Goal: Task Accomplishment & Management: Complete application form

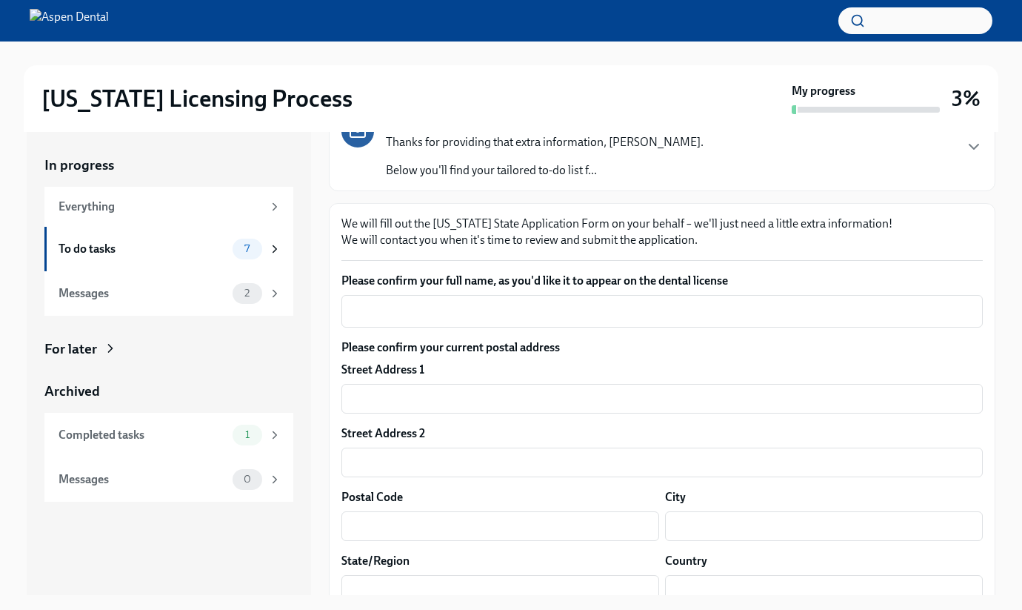
scroll to position [127, 0]
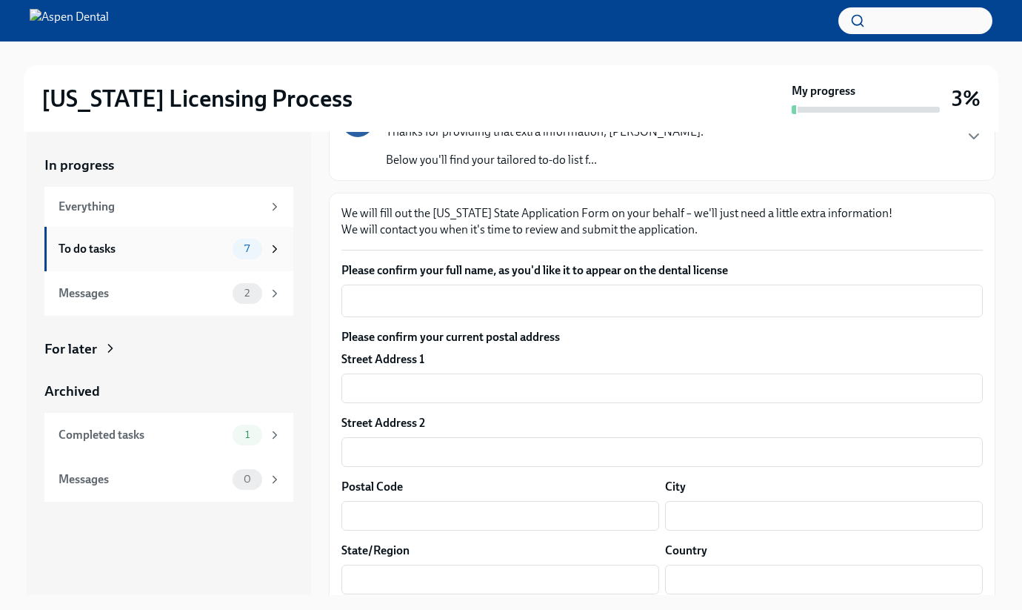
click at [207, 243] on div "To do tasks" at bounding box center [143, 249] width 168 height 16
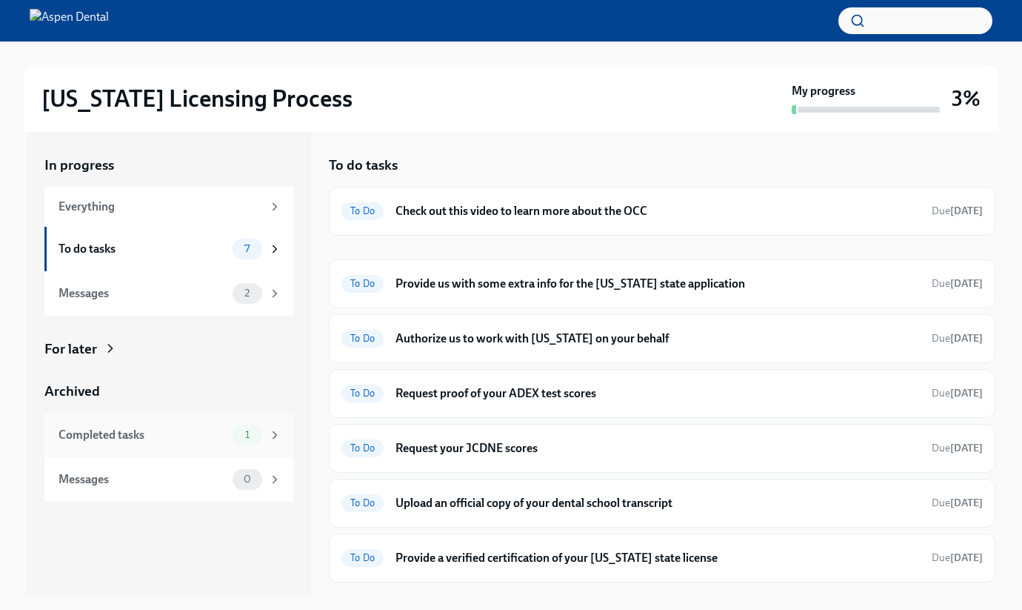
click at [224, 440] on div "Completed tasks" at bounding box center [143, 435] width 168 height 16
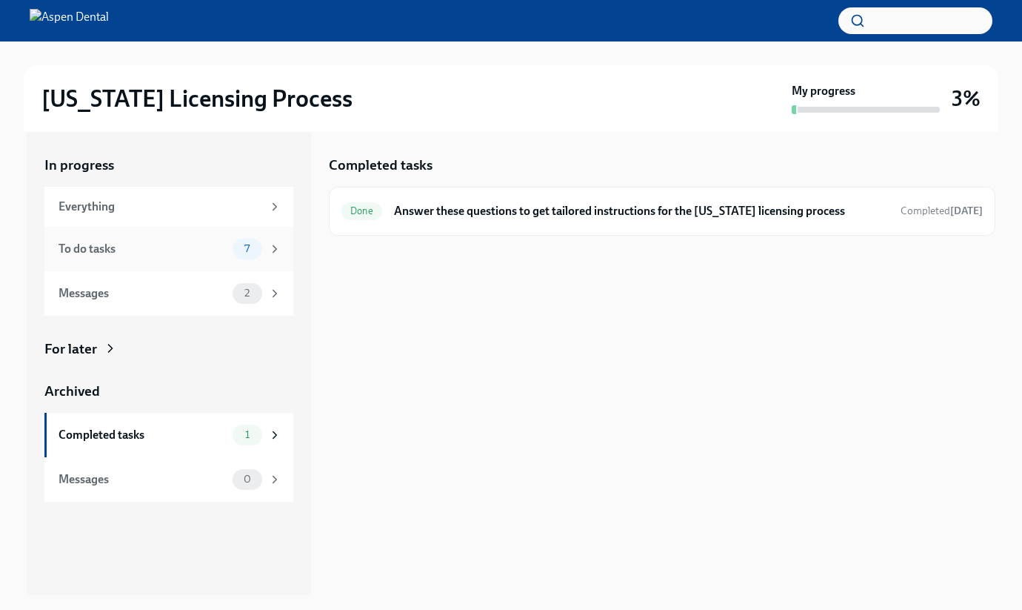
click at [228, 262] on div "To do tasks 7" at bounding box center [168, 249] width 249 height 44
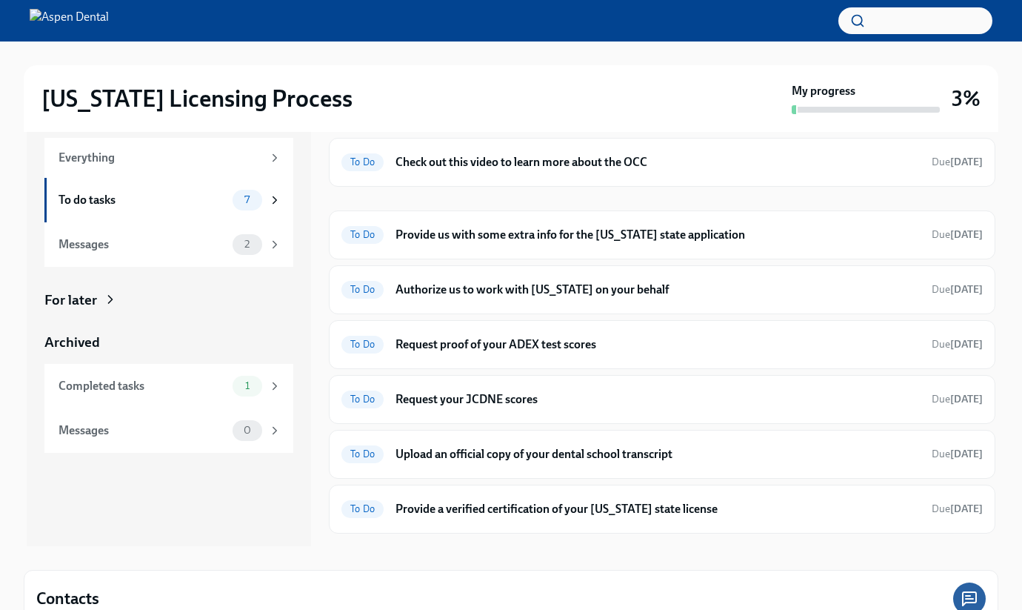
scroll to position [48, 0]
click at [689, 233] on h6 "Provide us with some extra info for the [US_STATE] state application" at bounding box center [658, 235] width 525 height 16
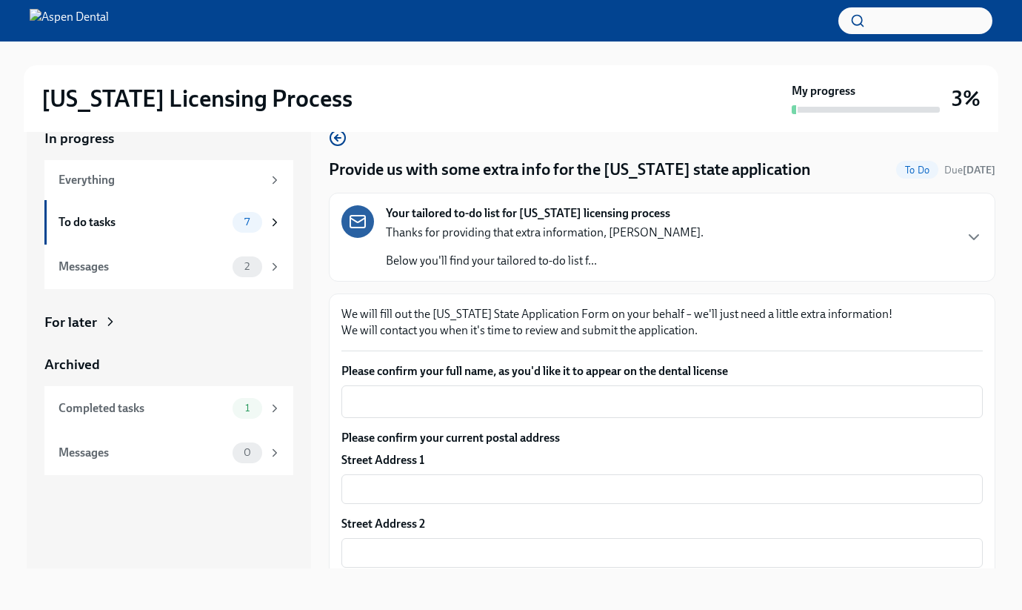
scroll to position [27, 0]
click at [593, 410] on textarea "Please confirm your full name, as you'd like it to appear on the dental license" at bounding box center [662, 402] width 624 height 18
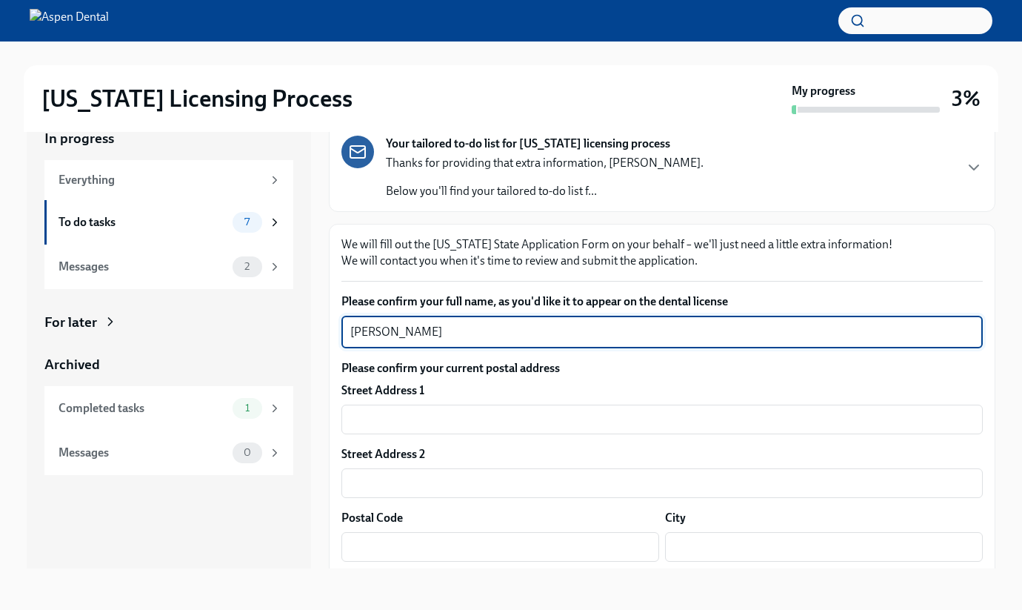
scroll to position [114, 0]
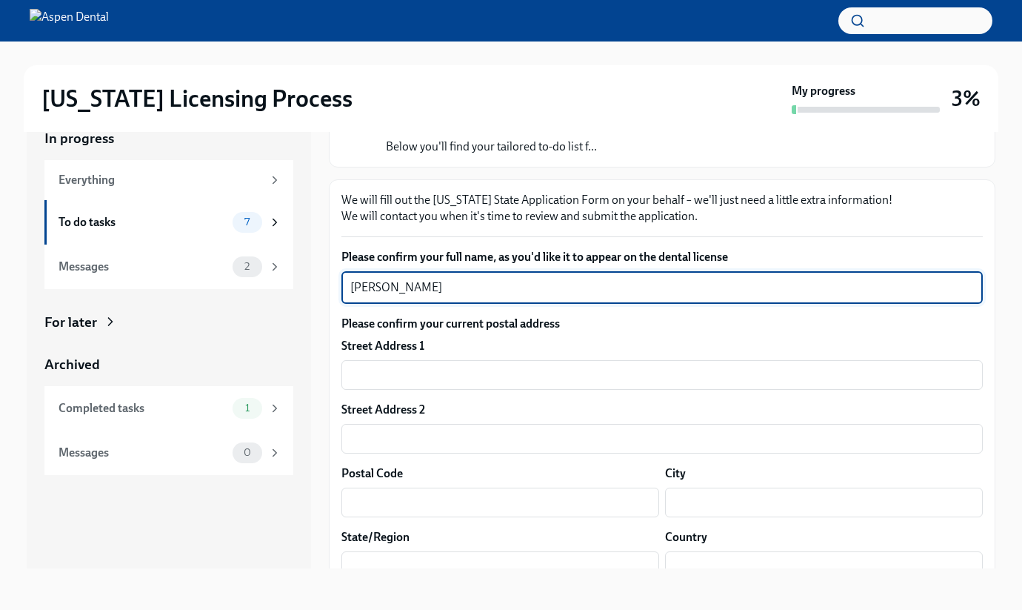
type textarea "[PERSON_NAME]"
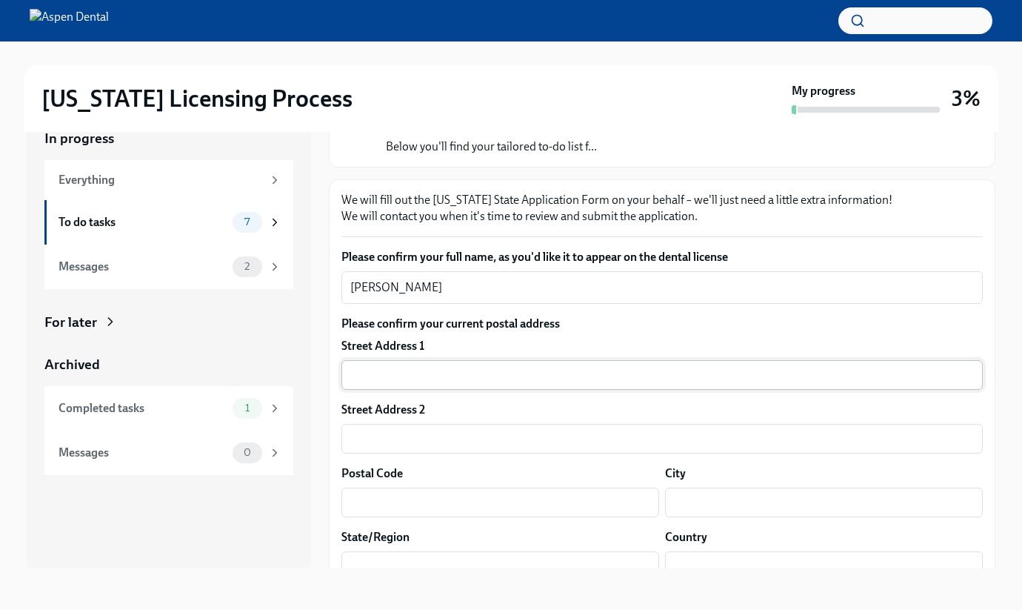
click at [383, 370] on input "text" at bounding box center [663, 375] width 642 height 30
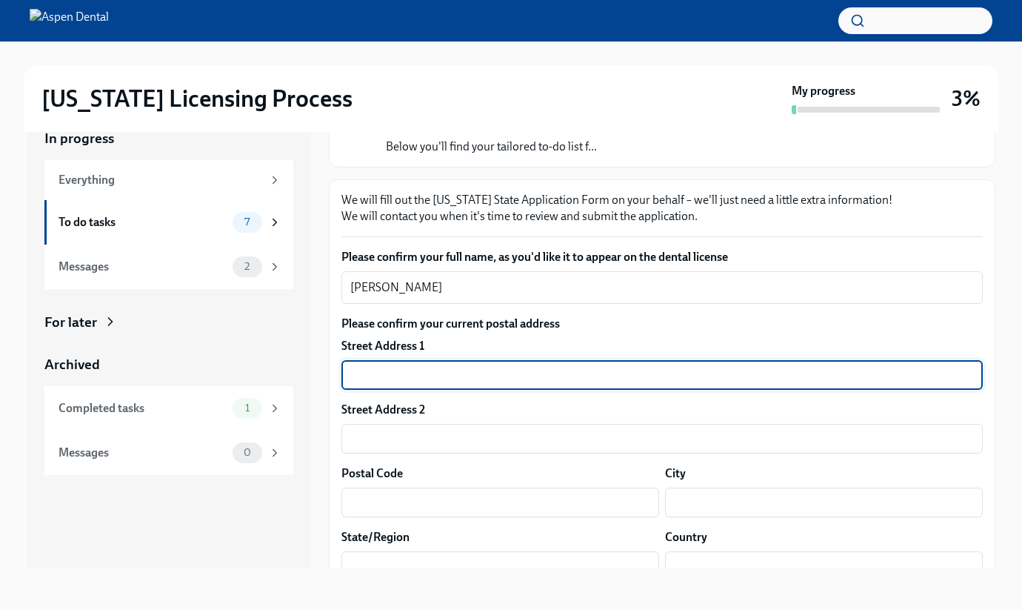
type input "[STREET_ADDRESS]"
type input "Apt 332"
type input "75901"
type input "Lufkin"
type input "[US_STATE]"
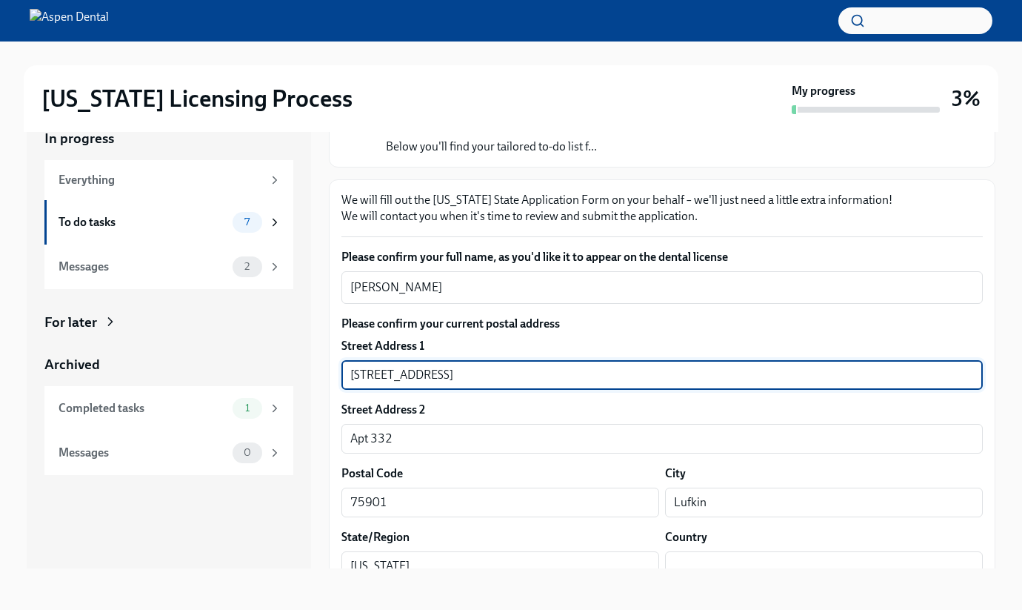
type input "US"
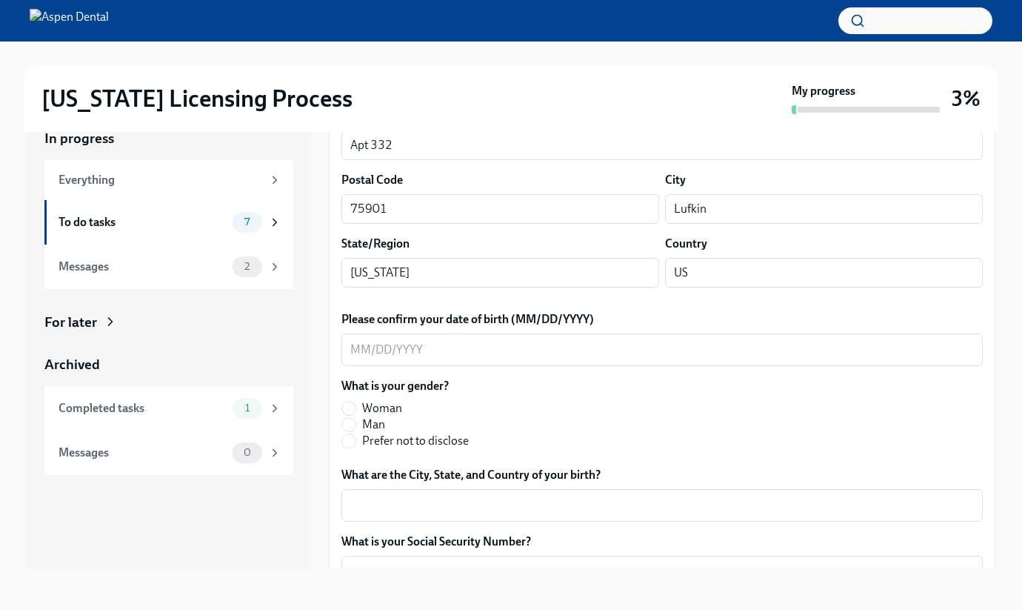
scroll to position [411, 0]
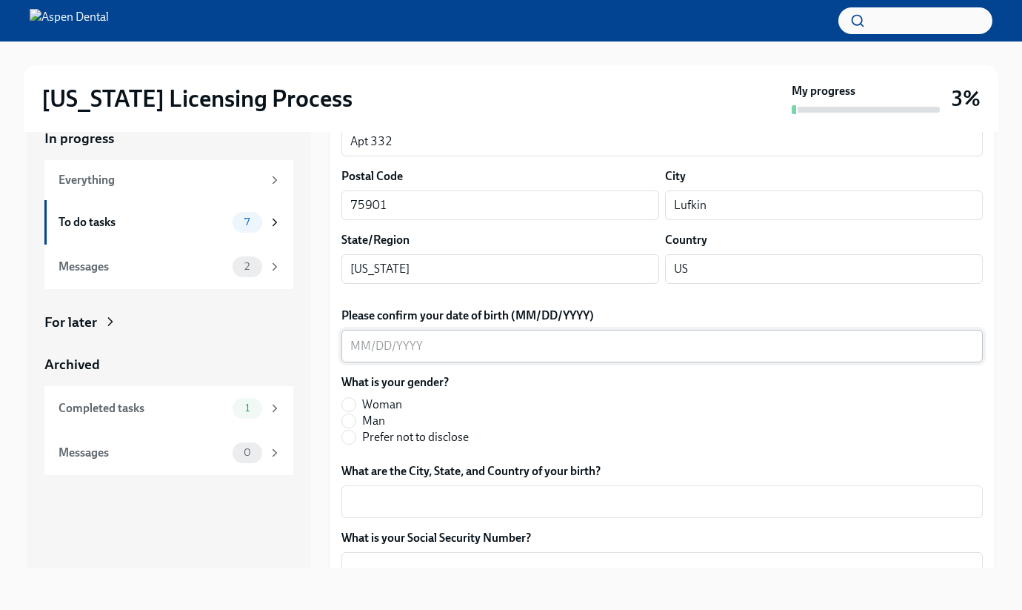
click at [419, 350] on textarea "Please confirm your date of birth (MM/DD/YYYY)" at bounding box center [662, 346] width 624 height 18
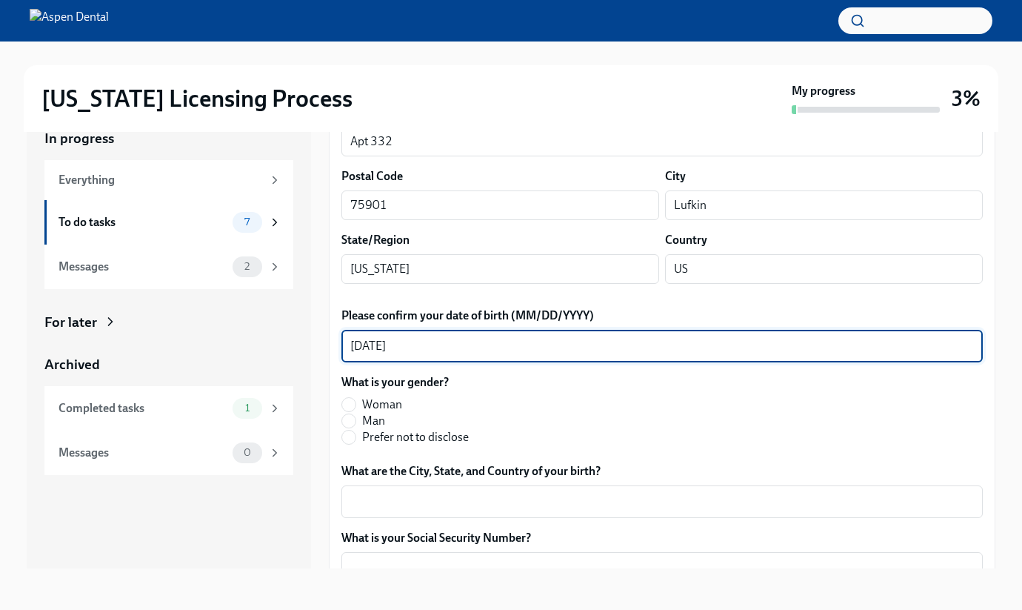
scroll to position [430, 0]
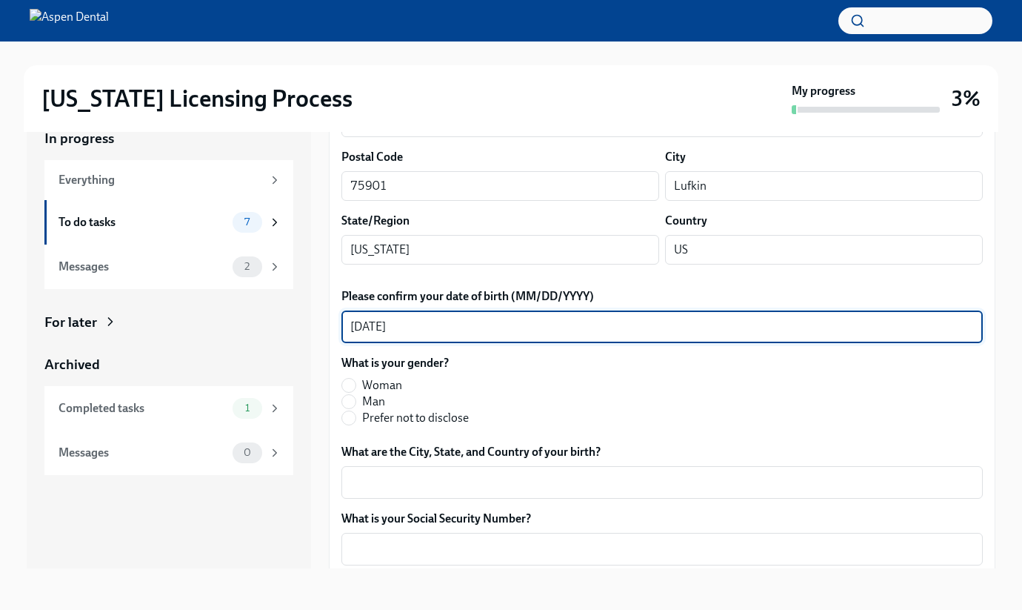
type textarea "[DATE]"
click at [364, 342] on div "[DATE] x ​" at bounding box center [663, 326] width 642 height 33
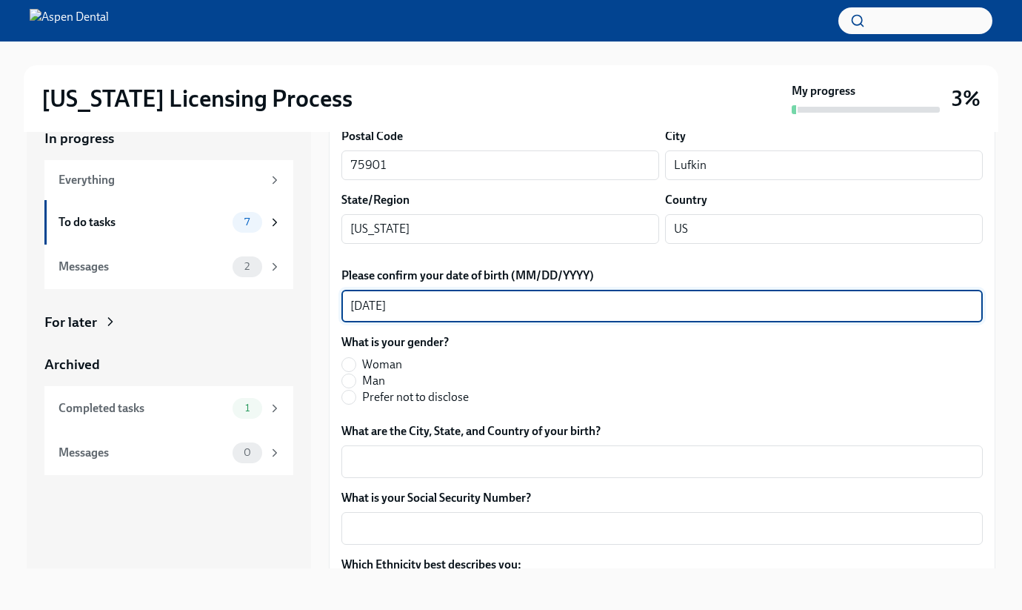
click at [376, 368] on span "Woman" at bounding box center [382, 364] width 40 height 16
click at [356, 368] on input "Woman" at bounding box center [348, 364] width 13 height 13
radio input "true"
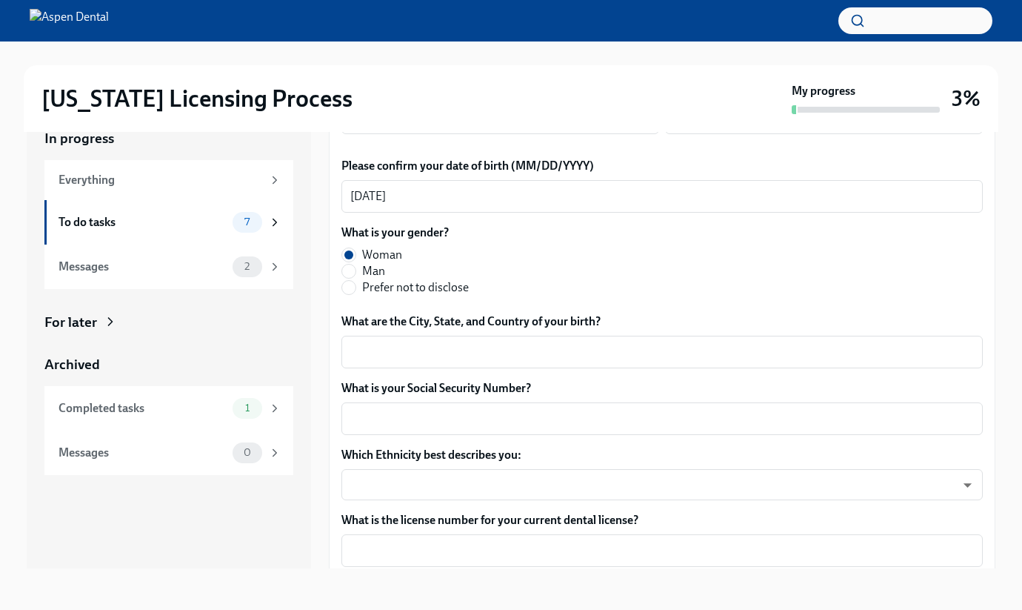
scroll to position [577, 0]
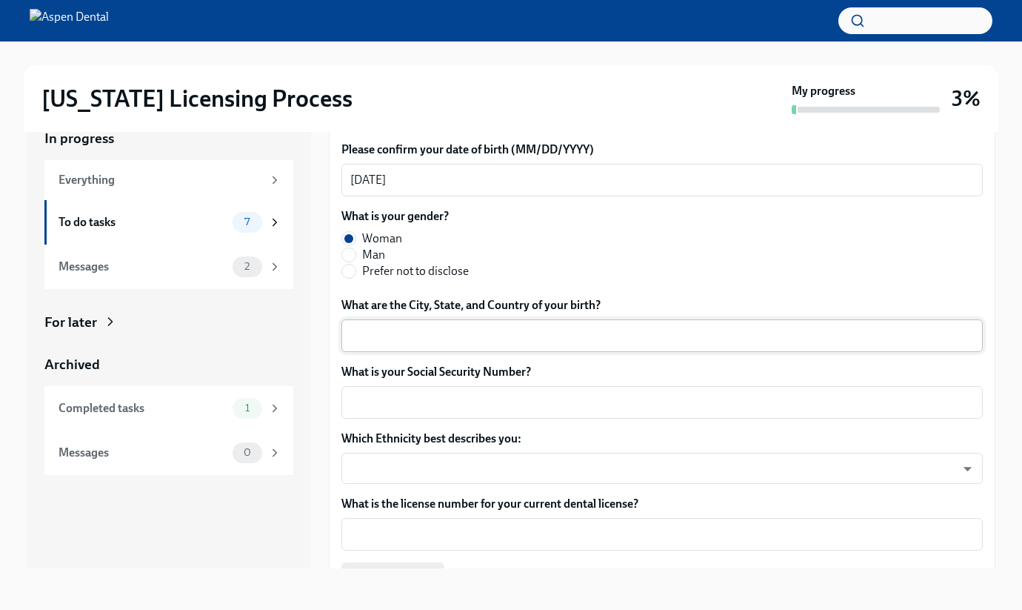
click at [382, 339] on textarea "What are the City, State, and Country of your birth?" at bounding box center [662, 336] width 624 height 18
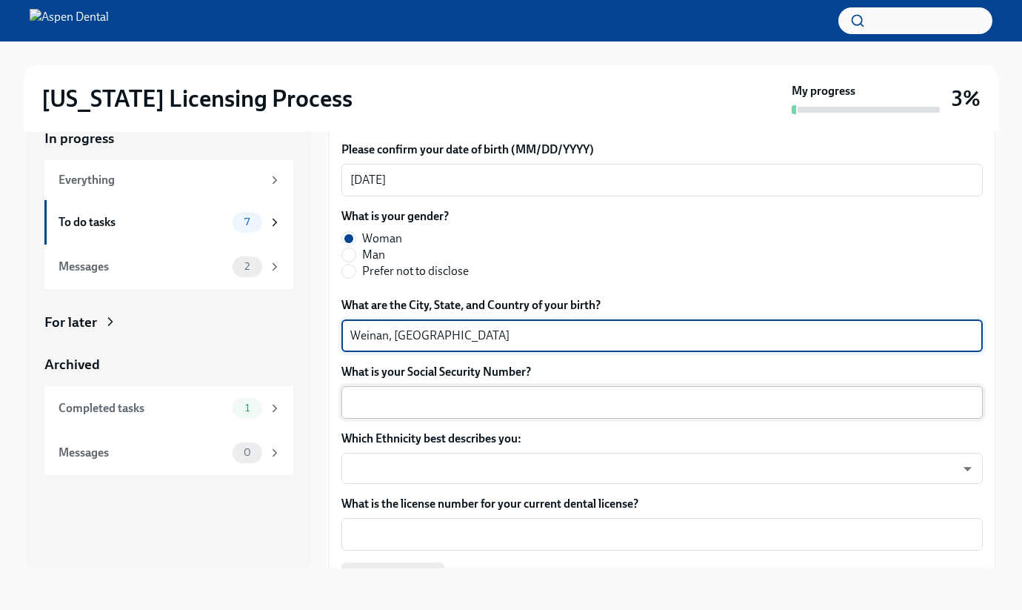
type textarea "Weinan, [GEOGRAPHIC_DATA]"
click at [359, 390] on div "x ​" at bounding box center [663, 402] width 642 height 33
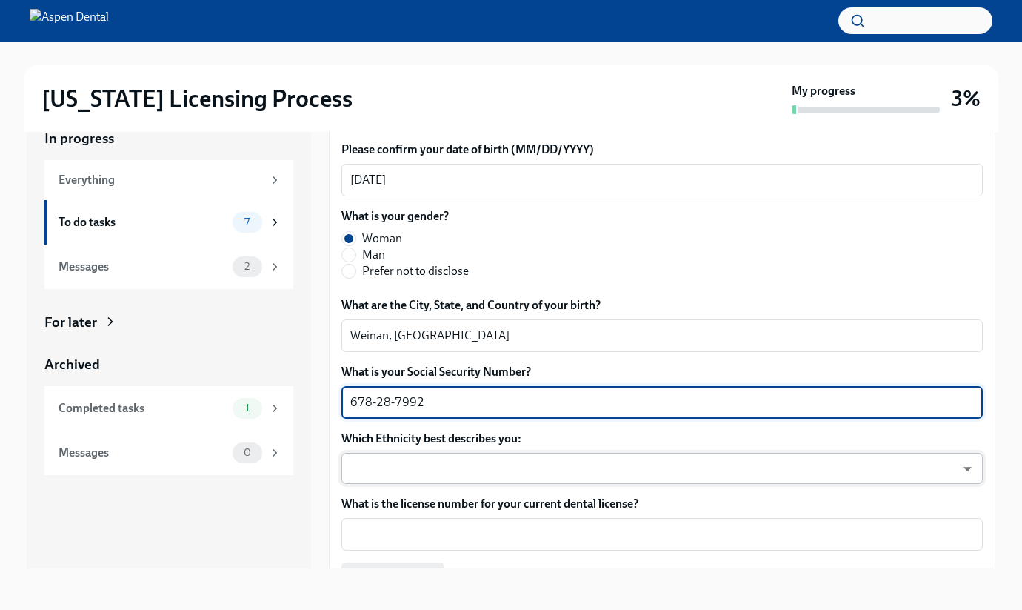
type textarea "678-28-7992"
click at [373, 472] on body "[US_STATE] Licensing Process My progress 3% In progress Everything To do tasks …" at bounding box center [511, 291] width 1022 height 636
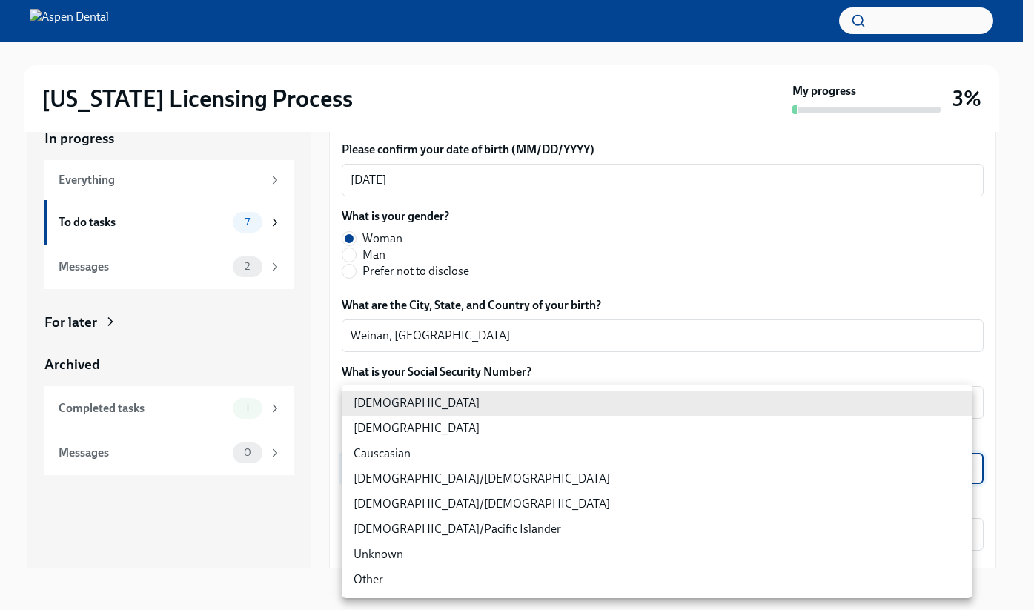
click at [479, 360] on div at bounding box center [517, 305] width 1034 height 610
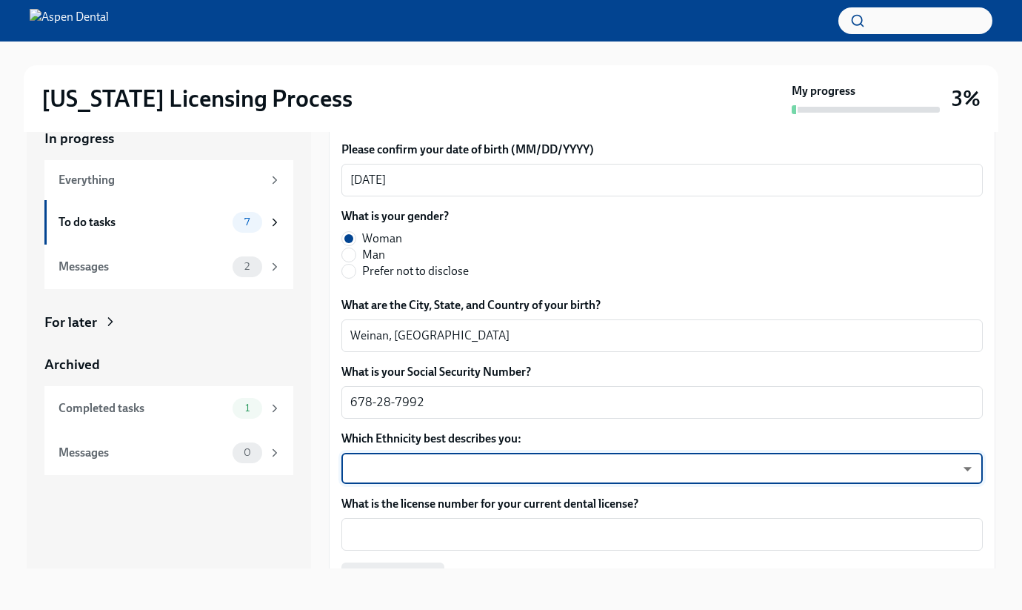
click at [430, 466] on body "[US_STATE] Licensing Process My progress 3% In progress Everything To do tasks …" at bounding box center [511, 291] width 1022 height 636
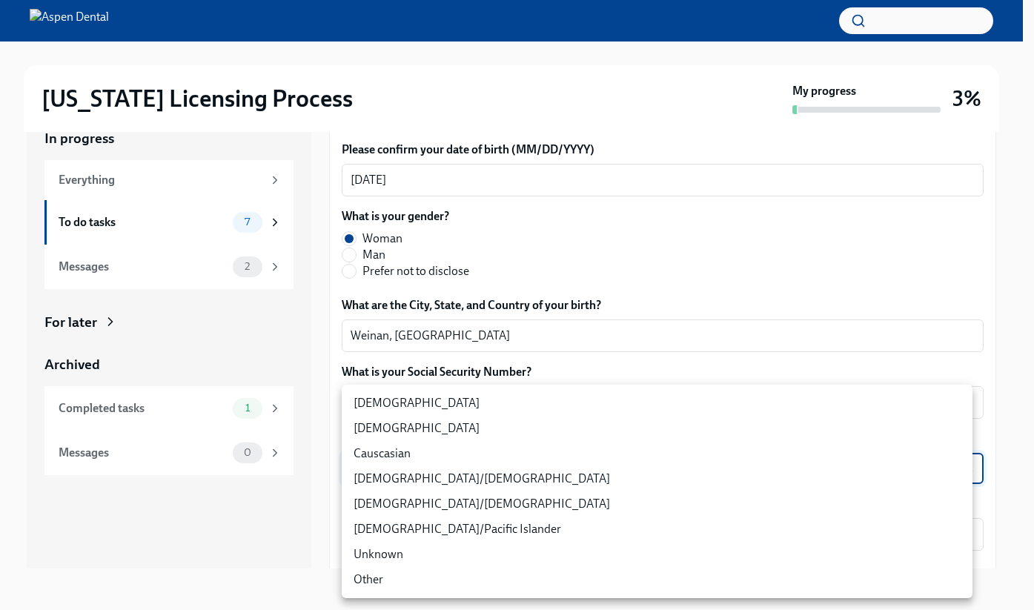
click at [422, 416] on li "[DEMOGRAPHIC_DATA]" at bounding box center [657, 428] width 631 height 25
type input "930Z9RFkx"
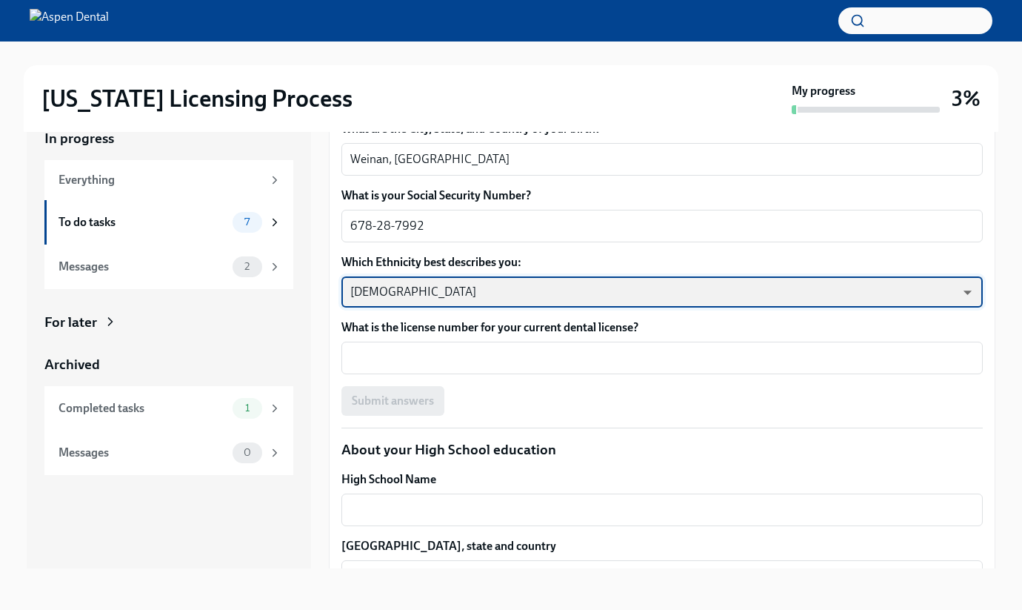
scroll to position [756, 0]
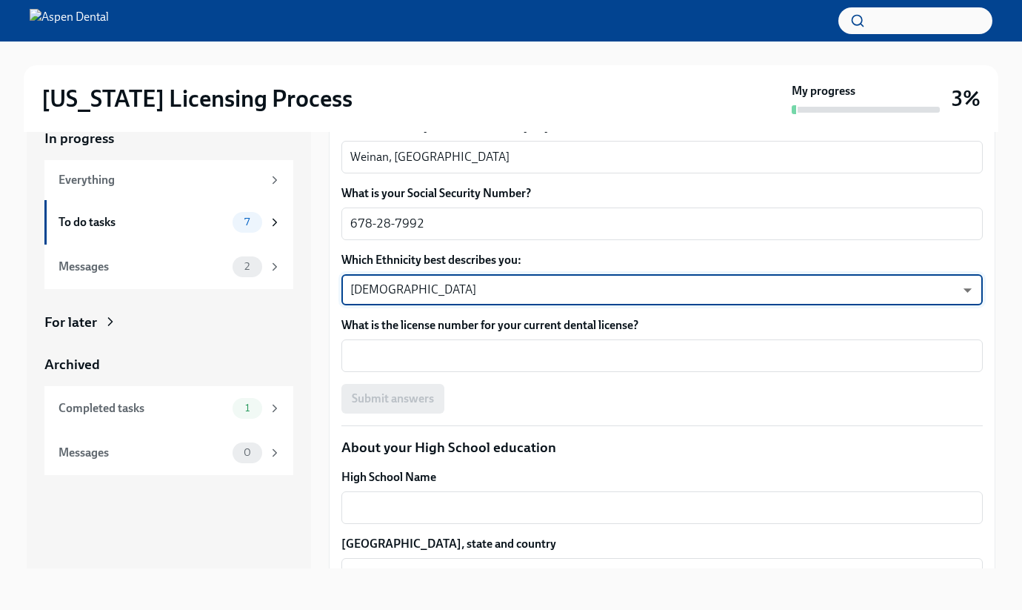
click at [451, 283] on body "[US_STATE] Licensing Process My progress 3% In progress Everything To do tasks …" at bounding box center [511, 291] width 1022 height 636
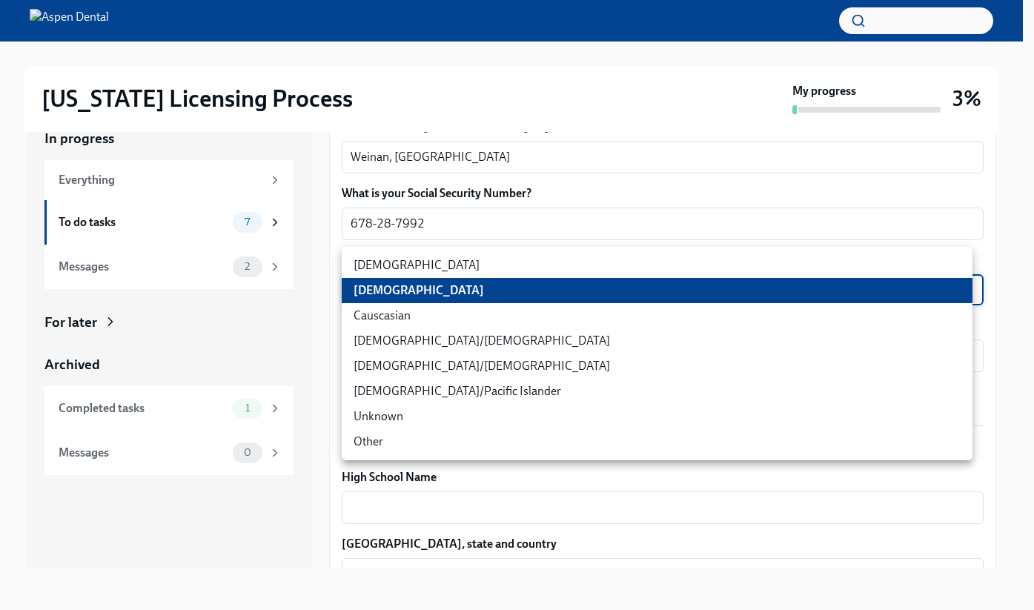
click at [450, 289] on li "[DEMOGRAPHIC_DATA]" at bounding box center [657, 290] width 631 height 25
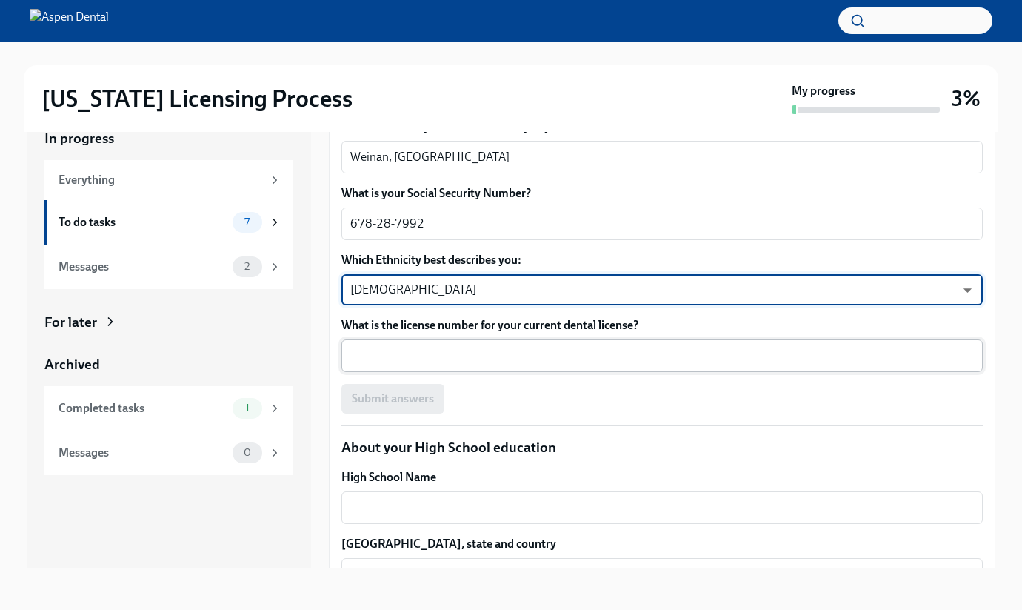
click at [458, 359] on textarea "What is the license number for your current dental license?" at bounding box center [662, 356] width 624 height 18
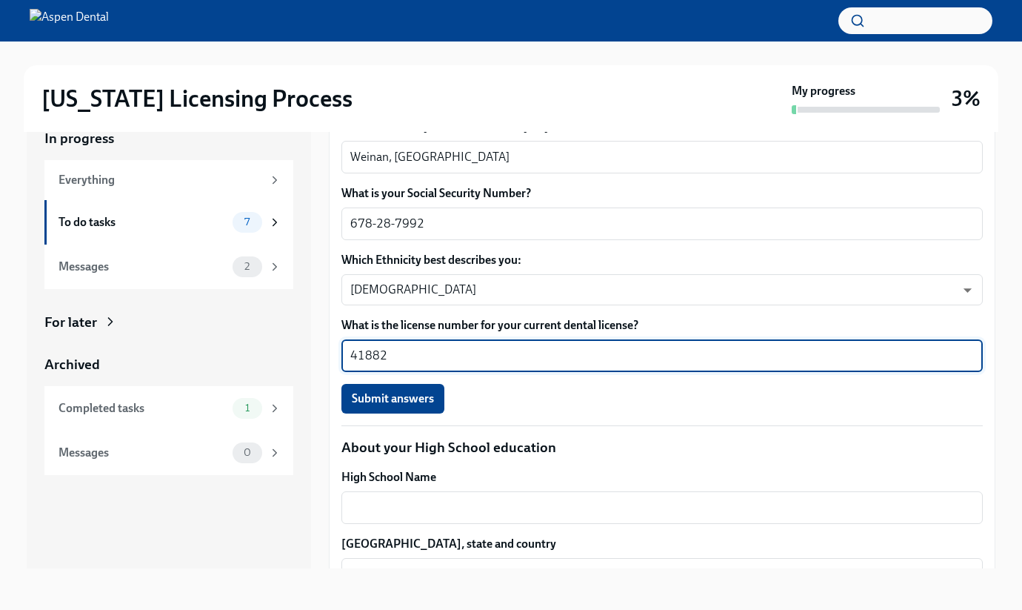
type textarea "41882"
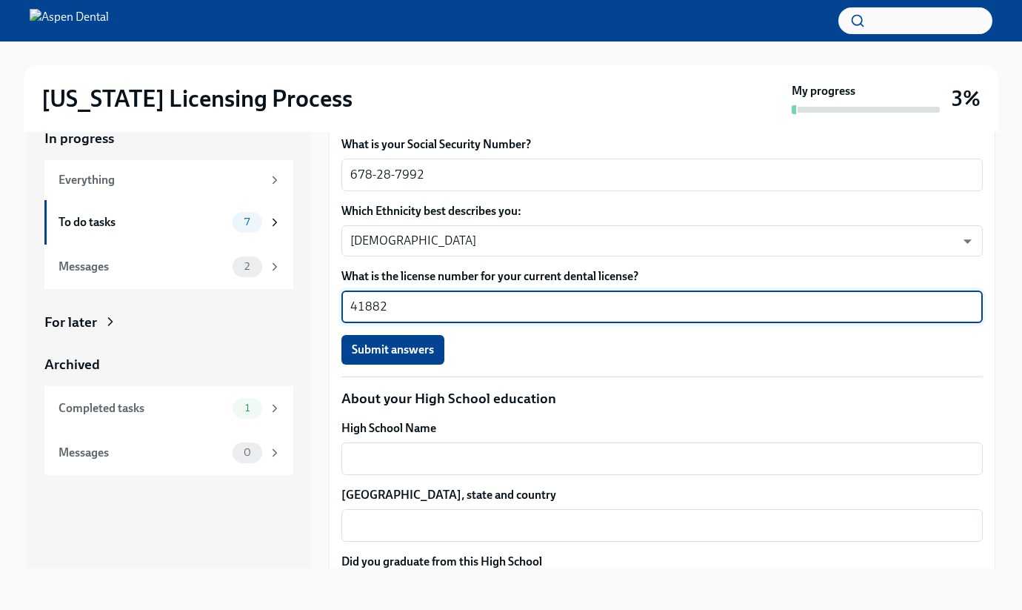
scroll to position [818, 0]
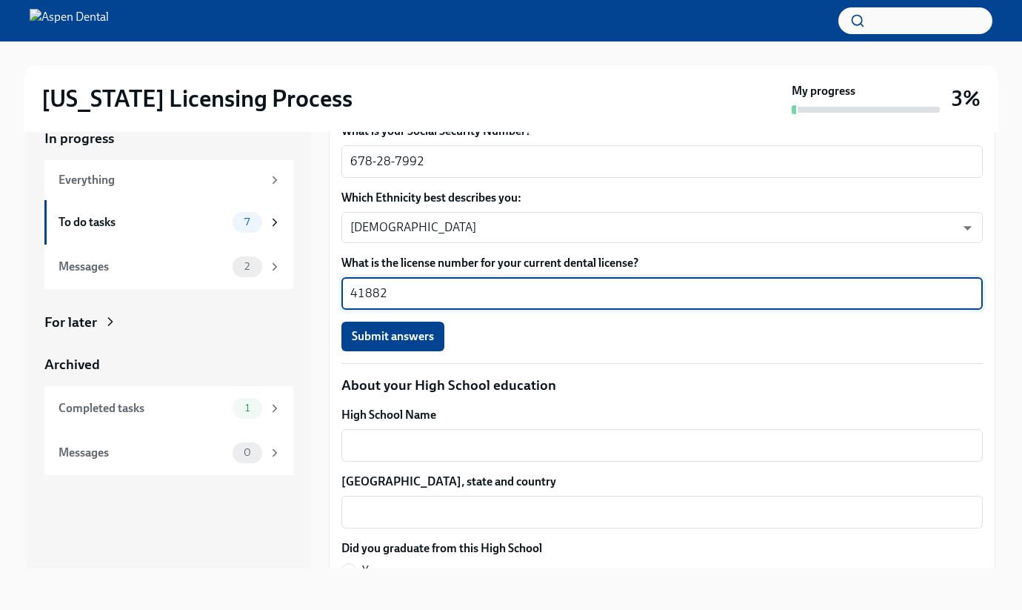
click at [488, 338] on div "Submit answers" at bounding box center [663, 337] width 642 height 30
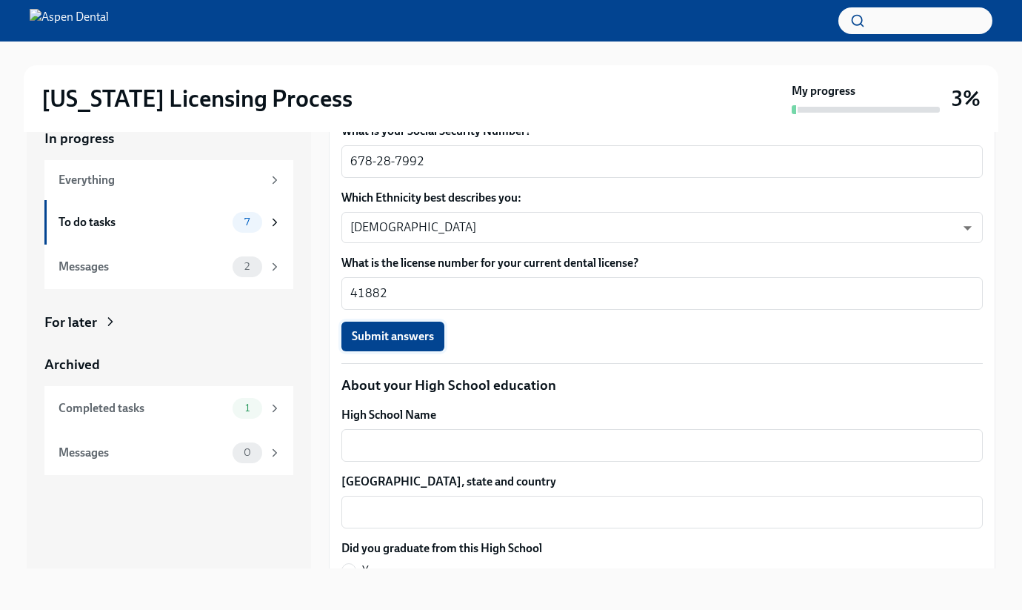
click at [429, 345] on button "Submit answers" at bounding box center [393, 337] width 103 height 30
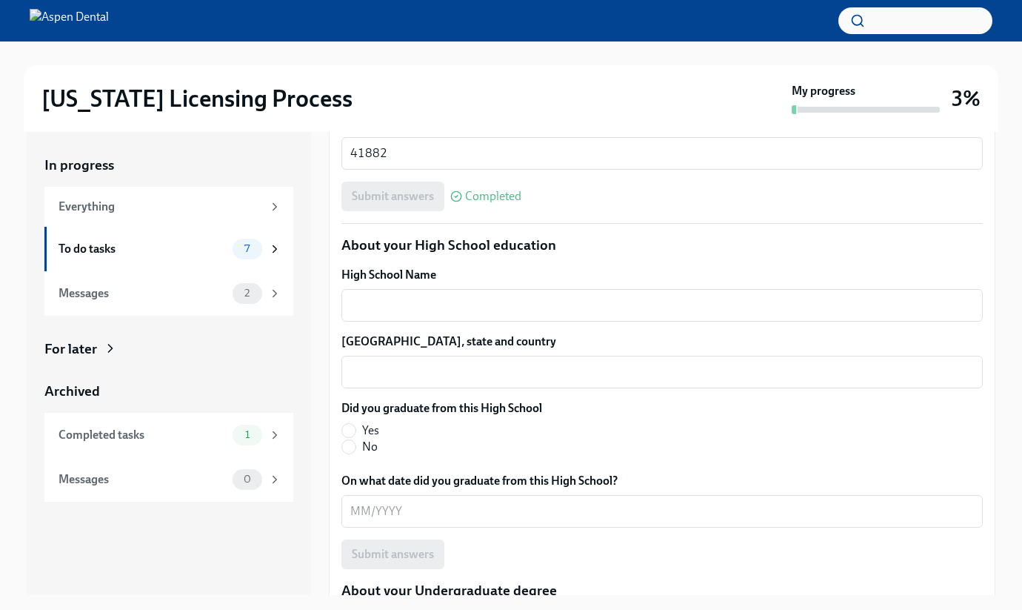
scroll to position [1011, 0]
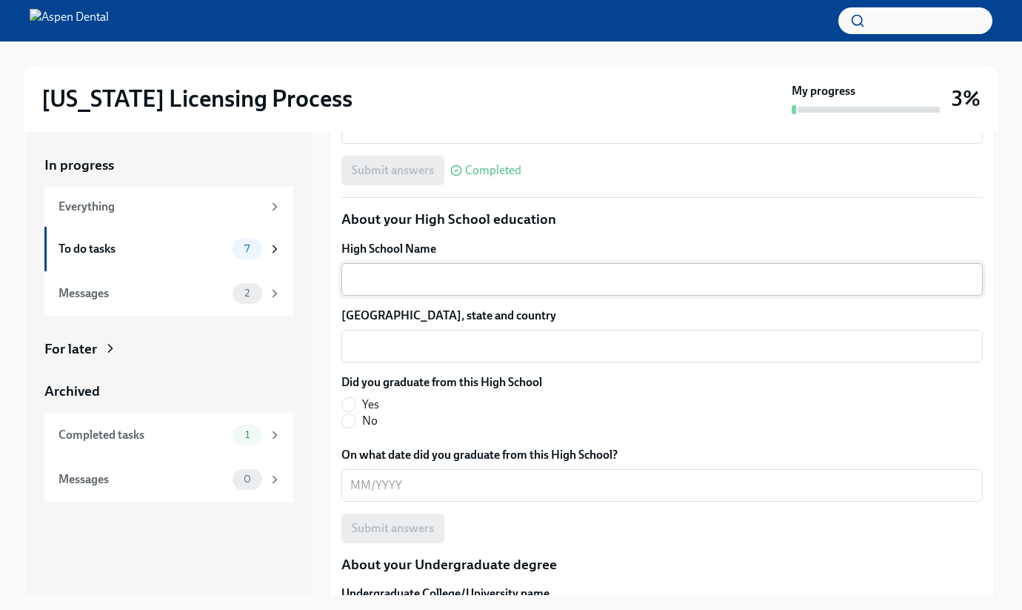
click at [436, 285] on textarea "High School Name" at bounding box center [662, 279] width 624 height 18
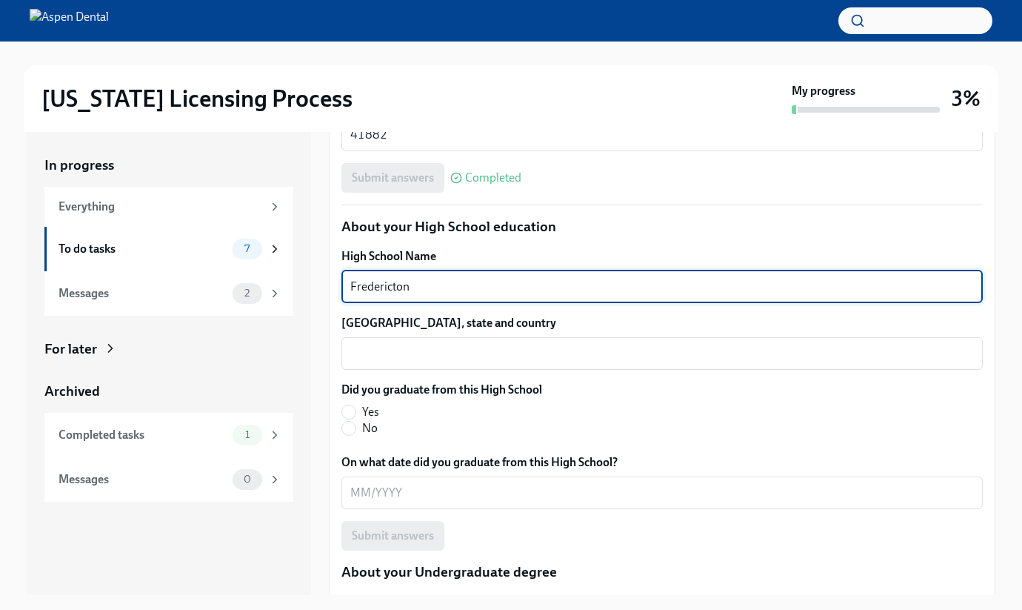
scroll to position [988, 0]
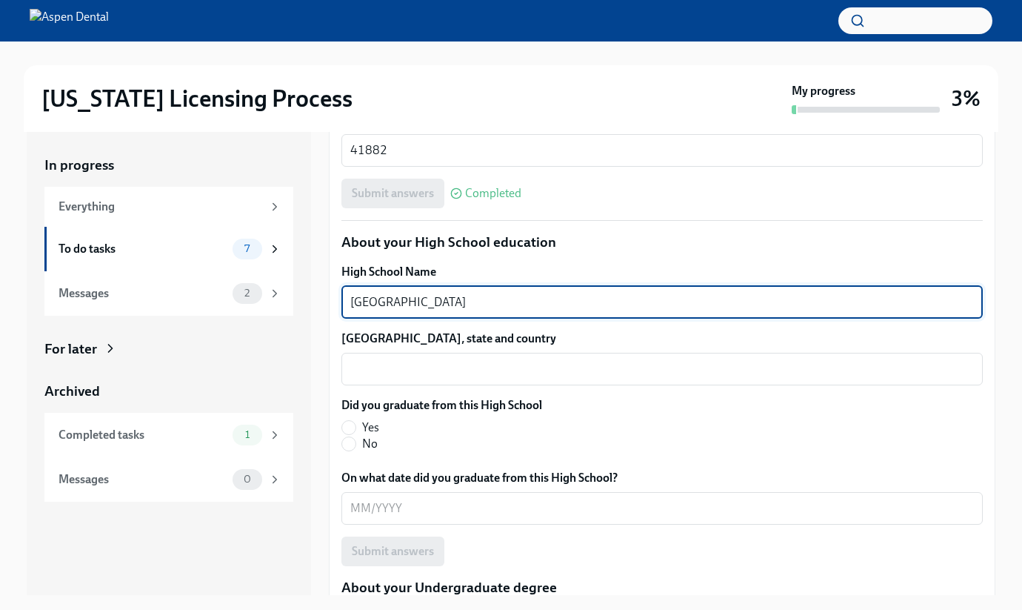
drag, startPoint x: 487, startPoint y: 310, endPoint x: 299, endPoint y: 296, distance: 188.7
click at [299, 296] on div "In progress Everything To do tasks 7 Messages 2 For later Archived Completed ta…" at bounding box center [511, 363] width 969 height 463
type textarea "[GEOGRAPHIC_DATA]"
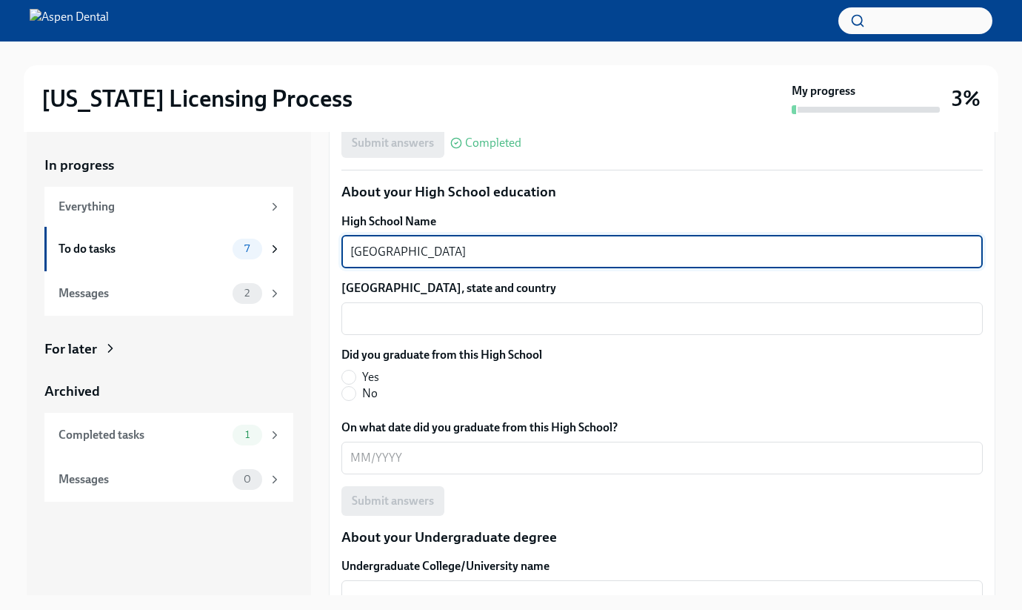
scroll to position [1051, 0]
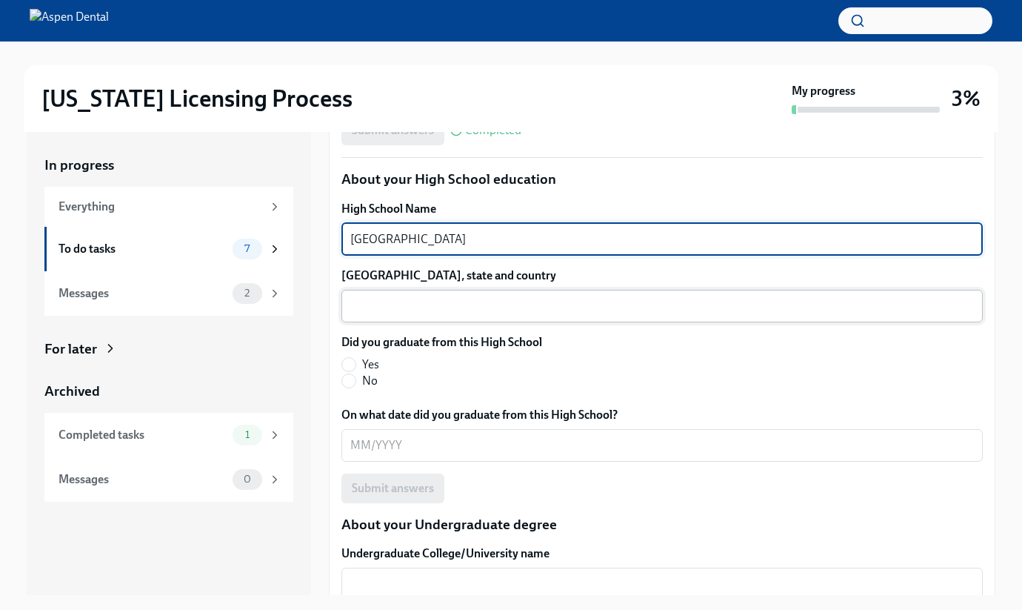
click at [436, 307] on textarea "[GEOGRAPHIC_DATA], state and country" at bounding box center [662, 306] width 624 height 18
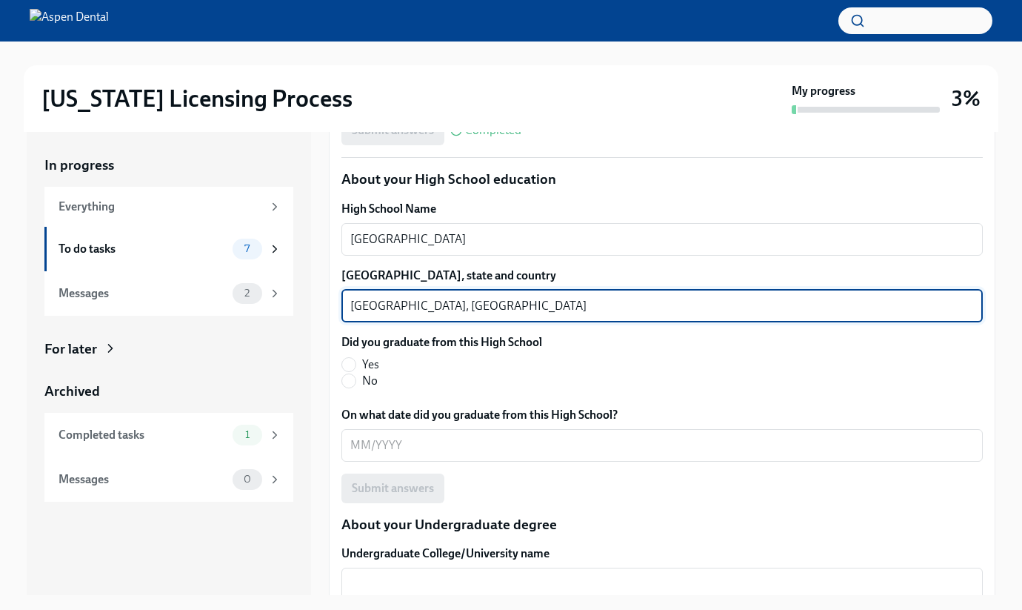
click at [465, 305] on textarea "[GEOGRAPHIC_DATA], [GEOGRAPHIC_DATA]" at bounding box center [662, 306] width 624 height 18
paste textarea "[GEOGRAPHIC_DATA]"
drag, startPoint x: 600, startPoint y: 310, endPoint x: 442, endPoint y: 310, distance: 158.6
click at [442, 310] on textarea "[GEOGRAPHIC_DATA], [GEOGRAPHIC_DATA]" at bounding box center [662, 306] width 624 height 18
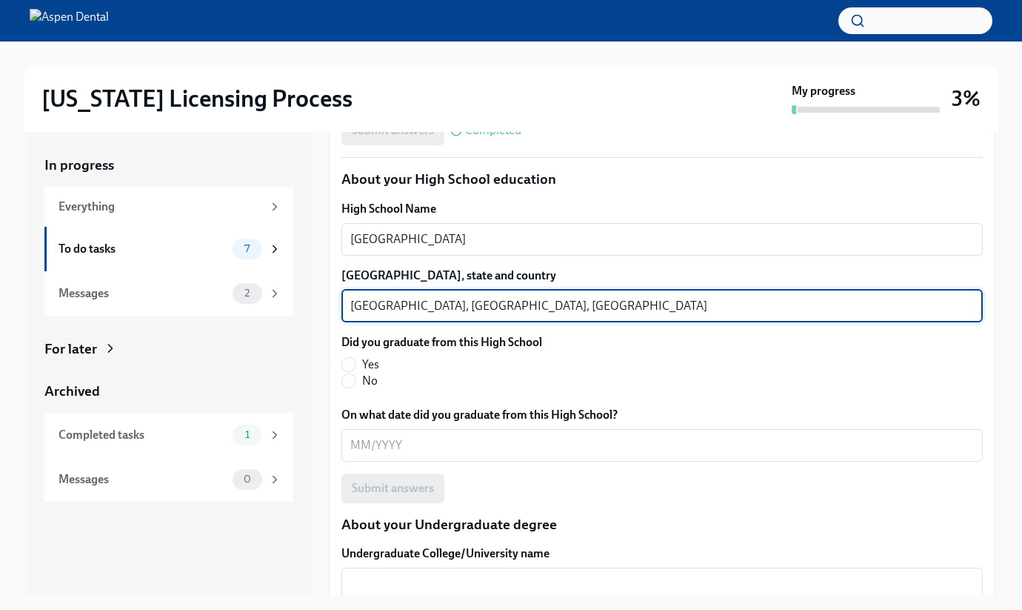
type textarea "[GEOGRAPHIC_DATA], [GEOGRAPHIC_DATA], [GEOGRAPHIC_DATA]"
click at [370, 366] on span "Yes" at bounding box center [370, 364] width 17 height 16
click at [356, 366] on input "Yes" at bounding box center [348, 364] width 13 height 13
radio input "true"
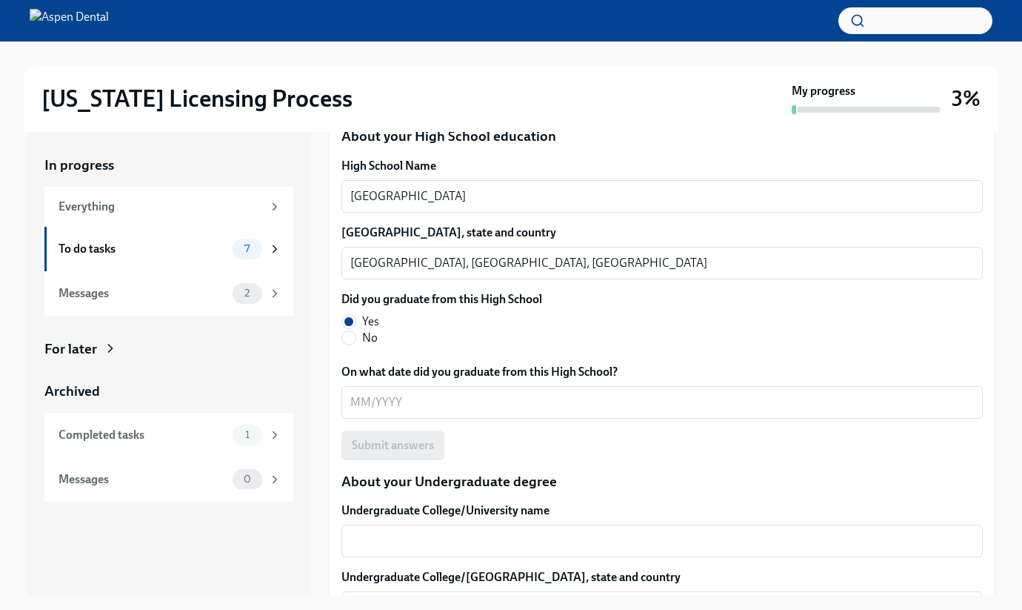
scroll to position [1133, 0]
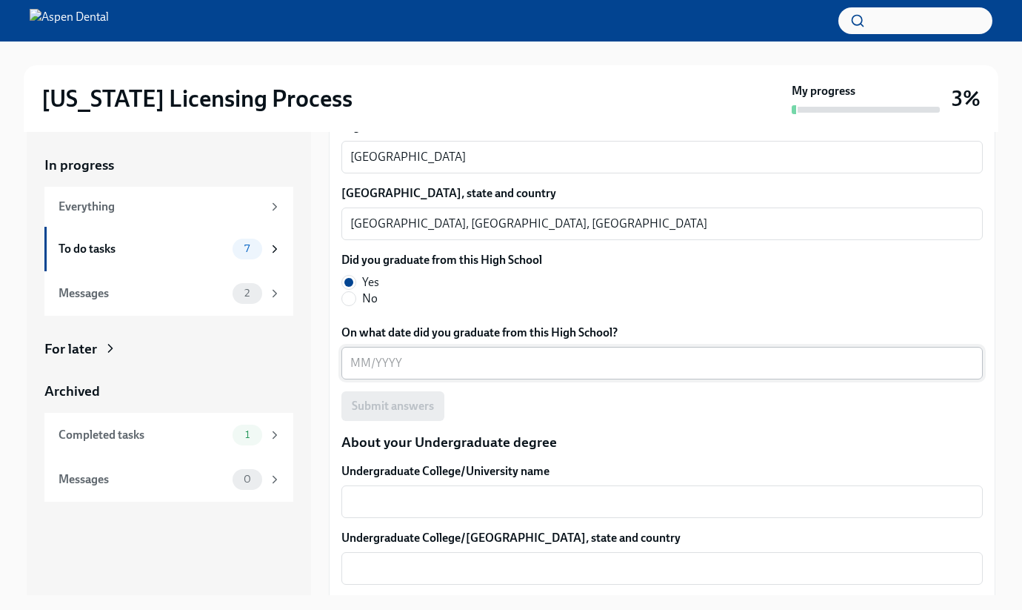
click at [413, 369] on textarea "On what date did you graduate from this High School?" at bounding box center [662, 363] width 624 height 18
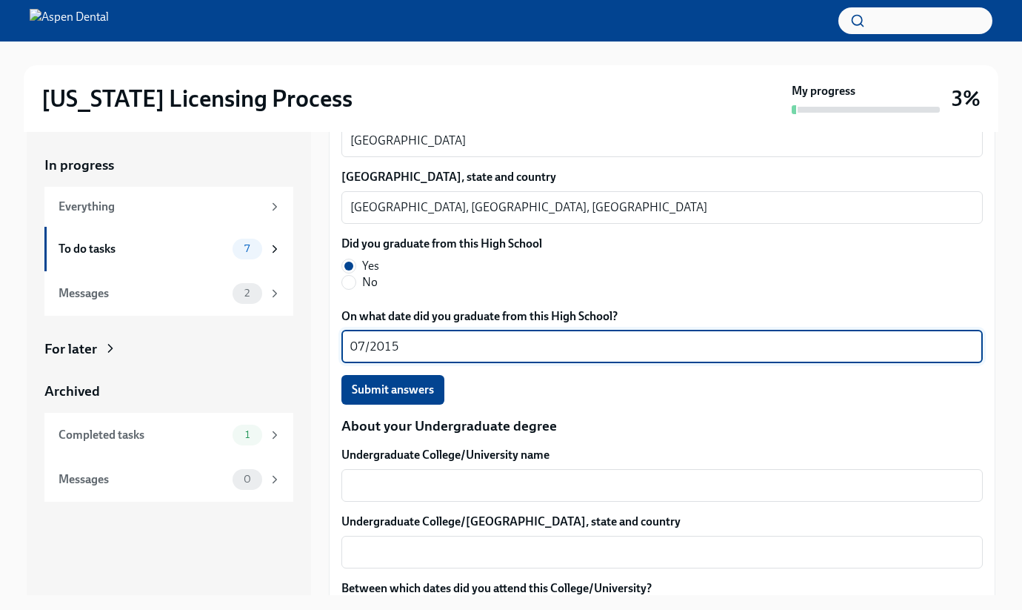
scroll to position [1148, 0]
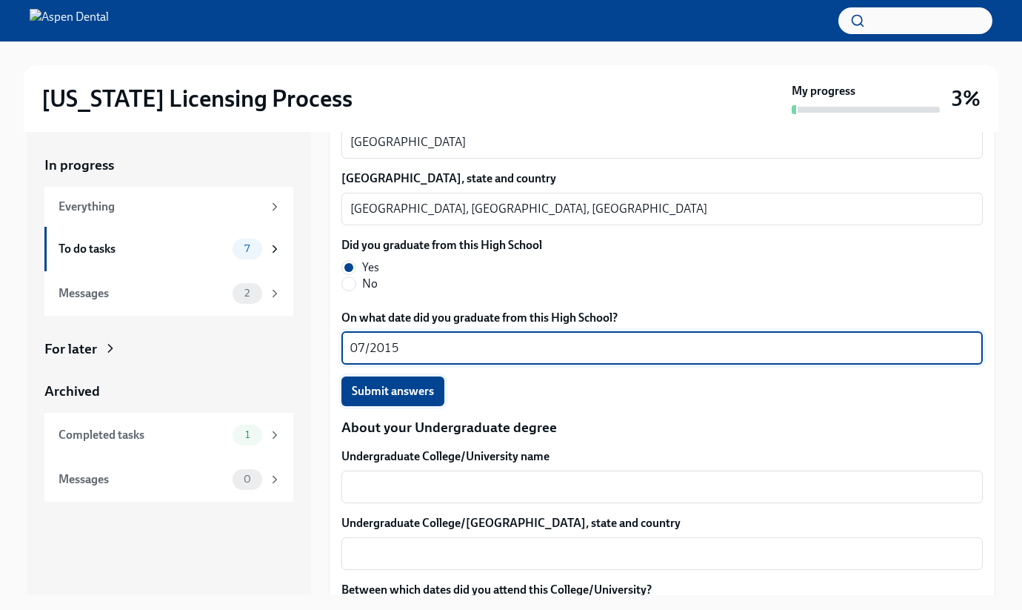
type textarea "07/2015"
click at [404, 401] on button "Submit answers" at bounding box center [393, 391] width 103 height 30
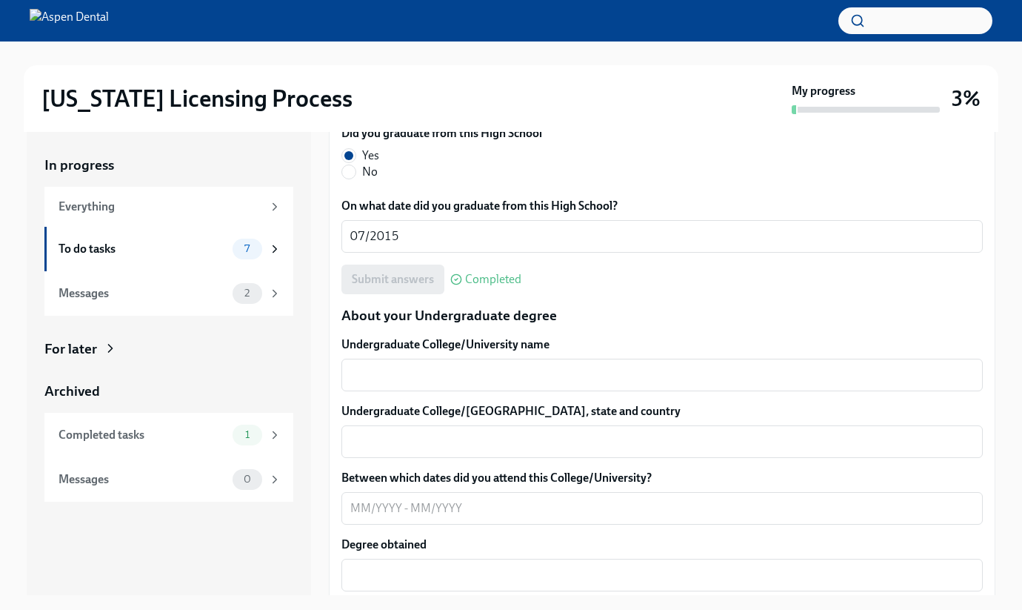
scroll to position [1263, 0]
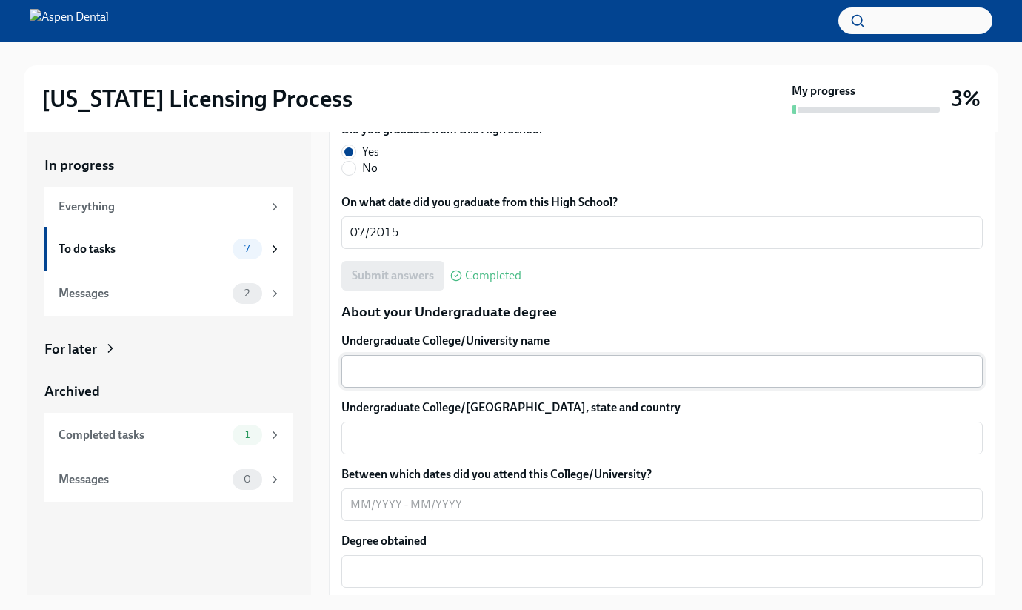
click at [537, 366] on textarea "Undergraduate College/University name" at bounding box center [662, 371] width 624 height 18
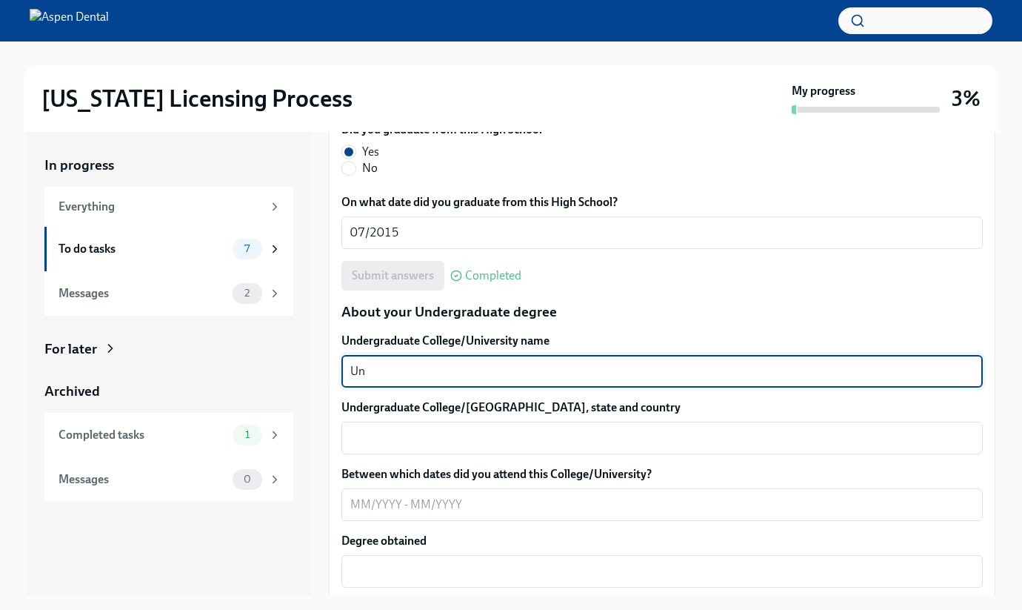
type textarea "U"
click at [422, 371] on textarea "Western Univeristy" at bounding box center [662, 371] width 624 height 18
type textarea "[GEOGRAPHIC_DATA]"
click at [450, 434] on textarea "Undergraduate College/[GEOGRAPHIC_DATA], state and country" at bounding box center [662, 438] width 624 height 18
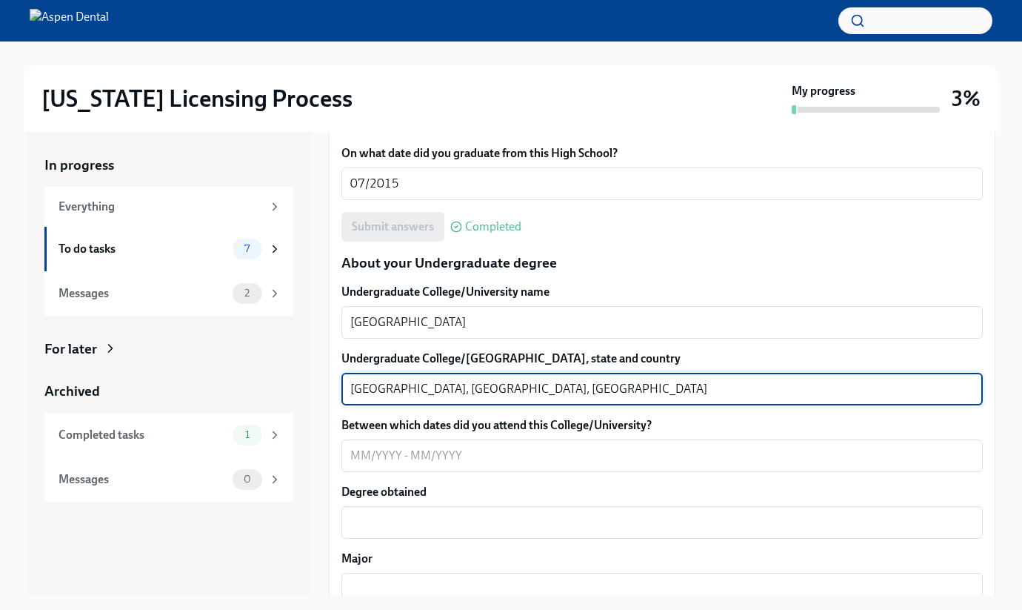
scroll to position [1326, 0]
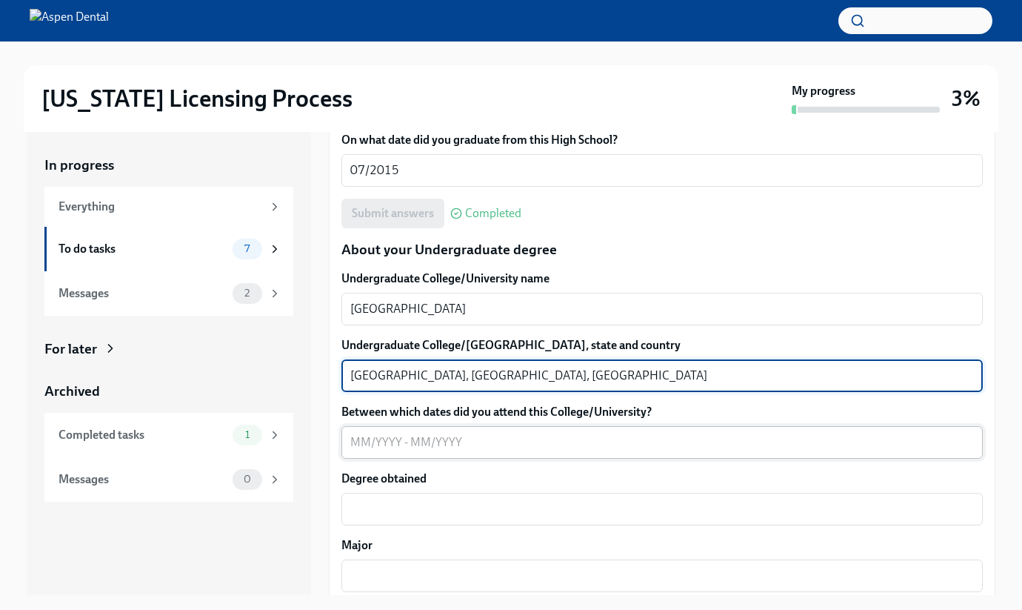
type textarea "[GEOGRAPHIC_DATA], [GEOGRAPHIC_DATA], [GEOGRAPHIC_DATA]"
click at [380, 446] on textarea "Between which dates did you attend this College/University?" at bounding box center [662, 442] width 624 height 18
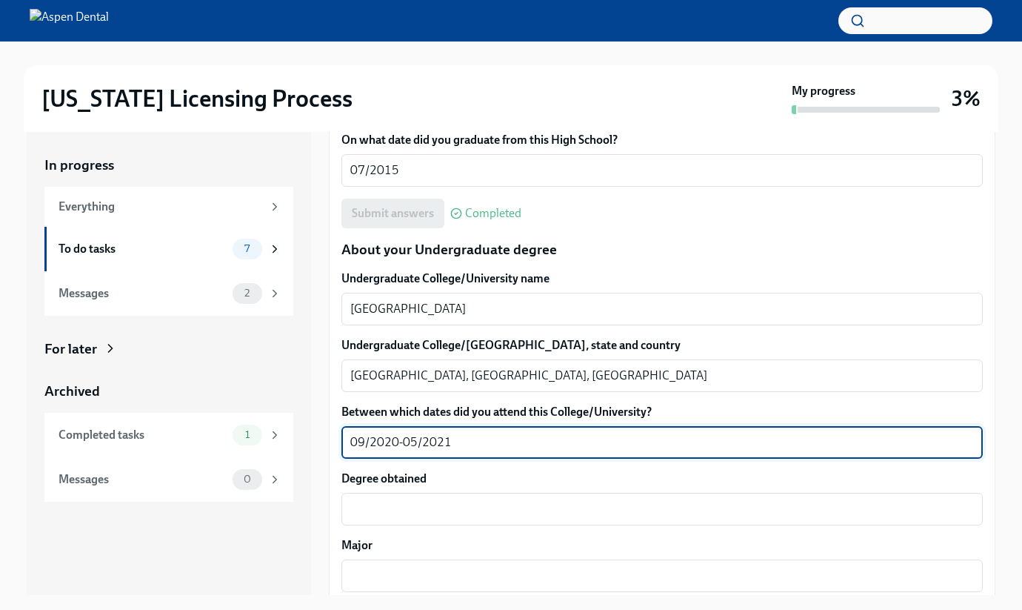
click at [392, 444] on textarea "09/2020-05/2021" at bounding box center [662, 442] width 624 height 18
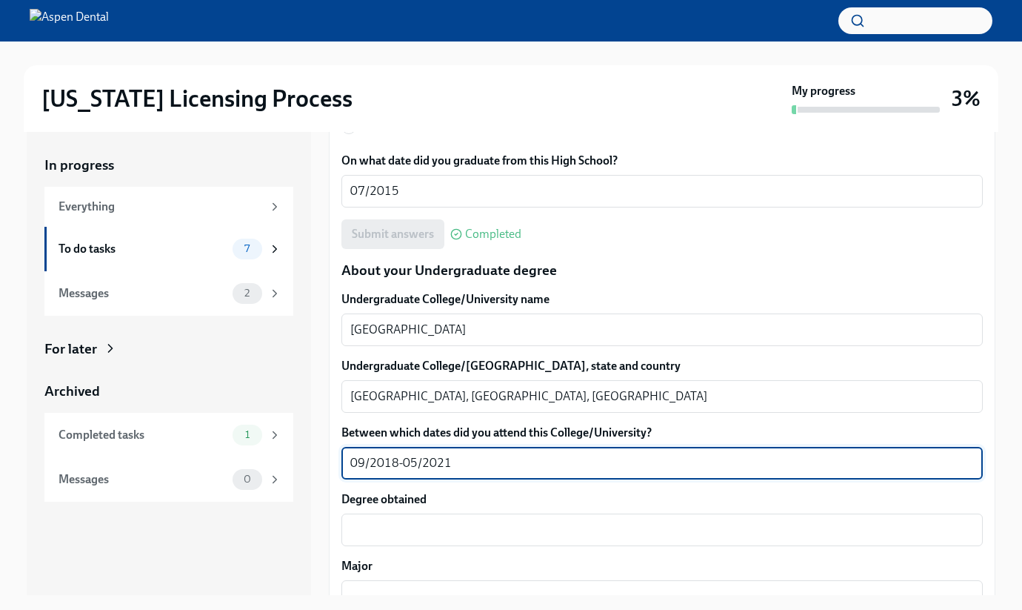
scroll to position [1302, 0]
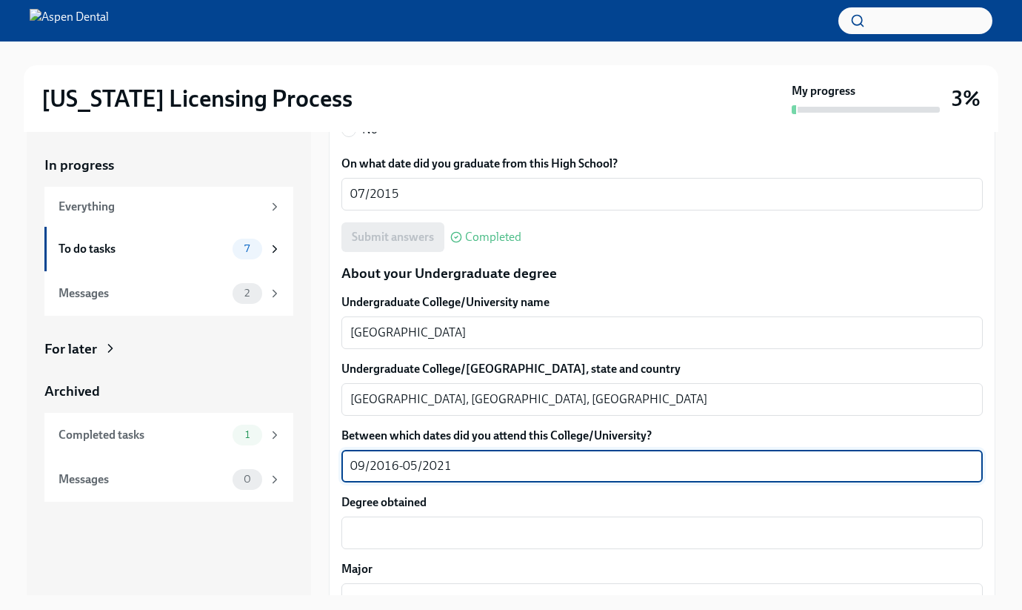
type textarea "09/2016-05/2021"
click at [732, 159] on label "On what date did you graduate from this High School?" at bounding box center [663, 164] width 642 height 16
click at [732, 185] on textarea "07/2015" at bounding box center [662, 194] width 624 height 18
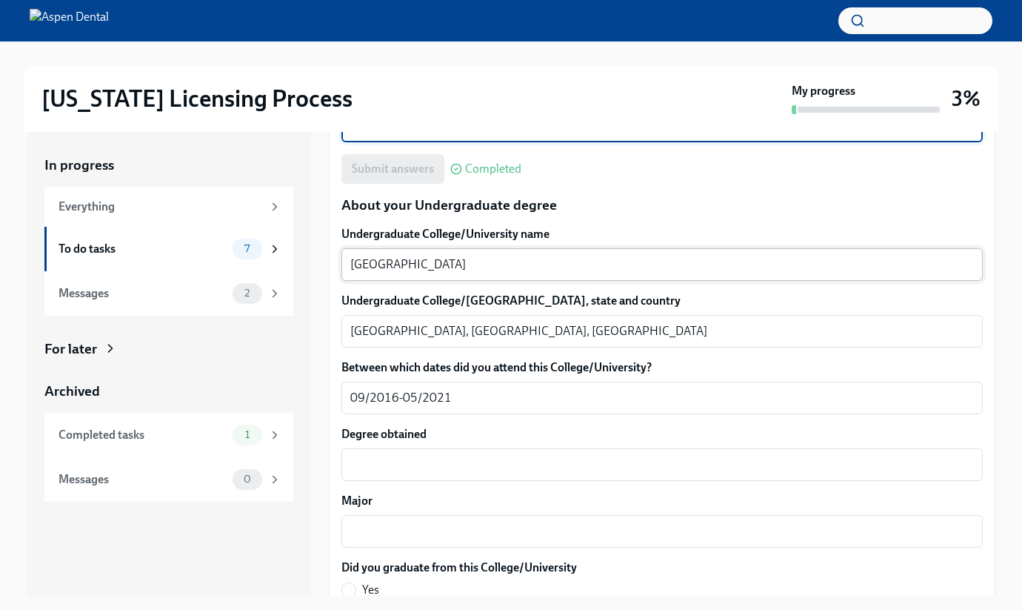
scroll to position [1454, 0]
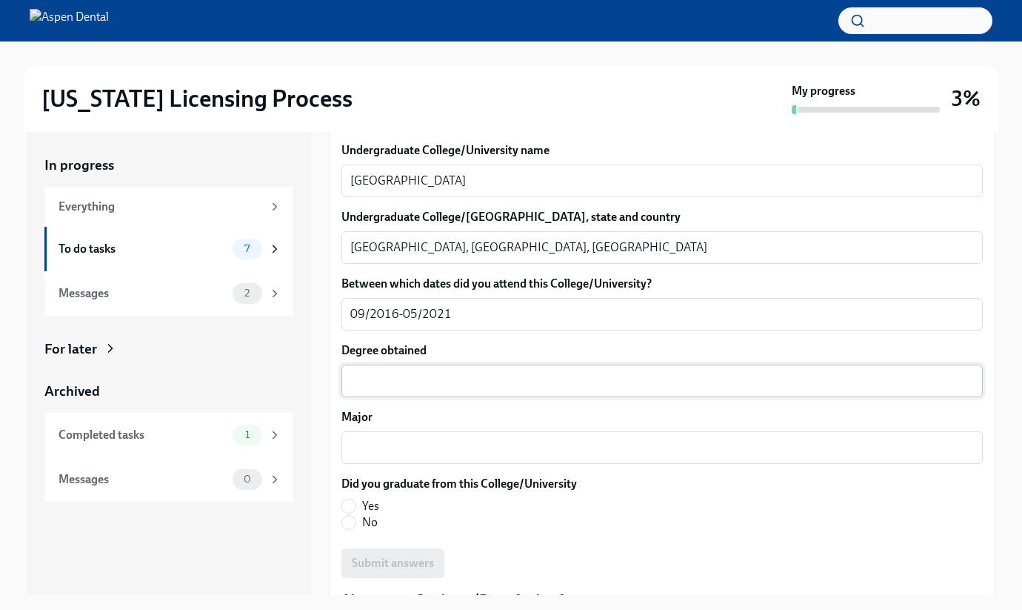
click at [498, 393] on div "x ​" at bounding box center [663, 381] width 642 height 33
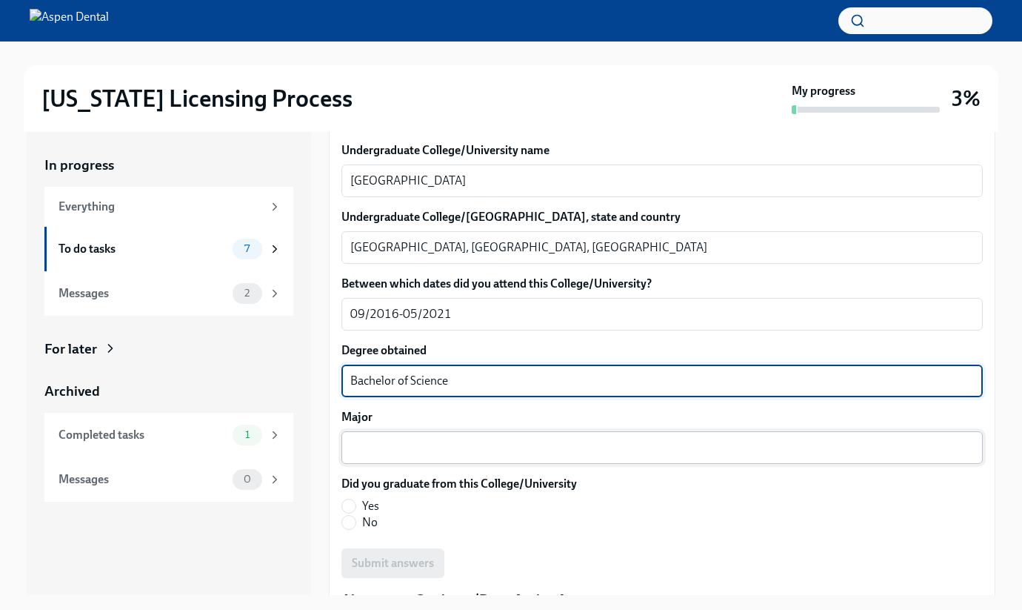
type textarea "Bachelor of Science"
click at [408, 461] on div "x ​" at bounding box center [663, 447] width 642 height 33
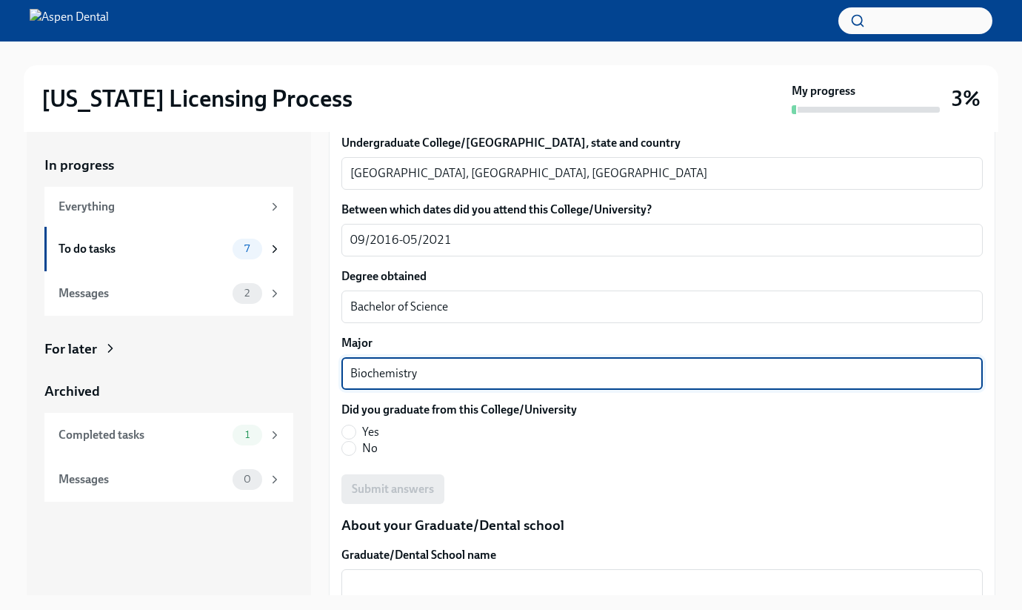
scroll to position [1589, 0]
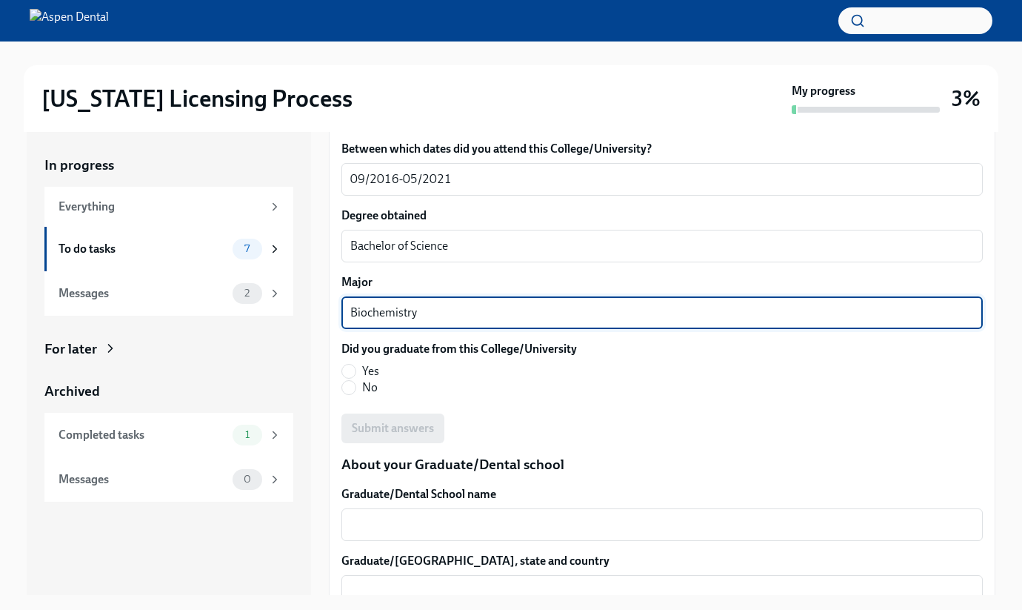
type textarea "Biochemistry"
click at [362, 370] on span "Yes" at bounding box center [370, 371] width 17 height 16
click at [356, 370] on input "Yes" at bounding box center [348, 371] width 13 height 13
radio input "true"
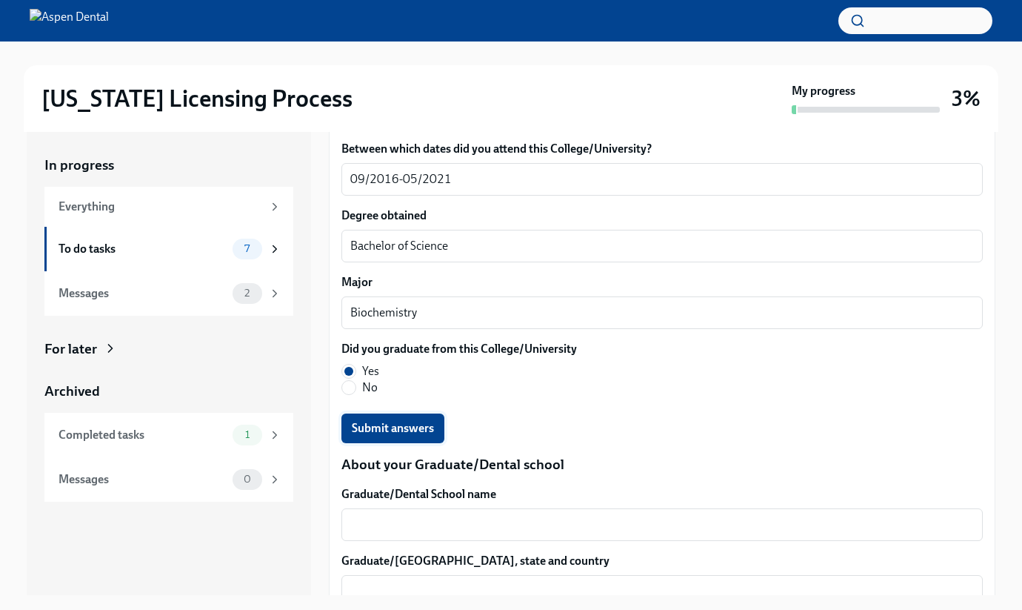
click at [428, 430] on span "Submit answers" at bounding box center [393, 428] width 82 height 15
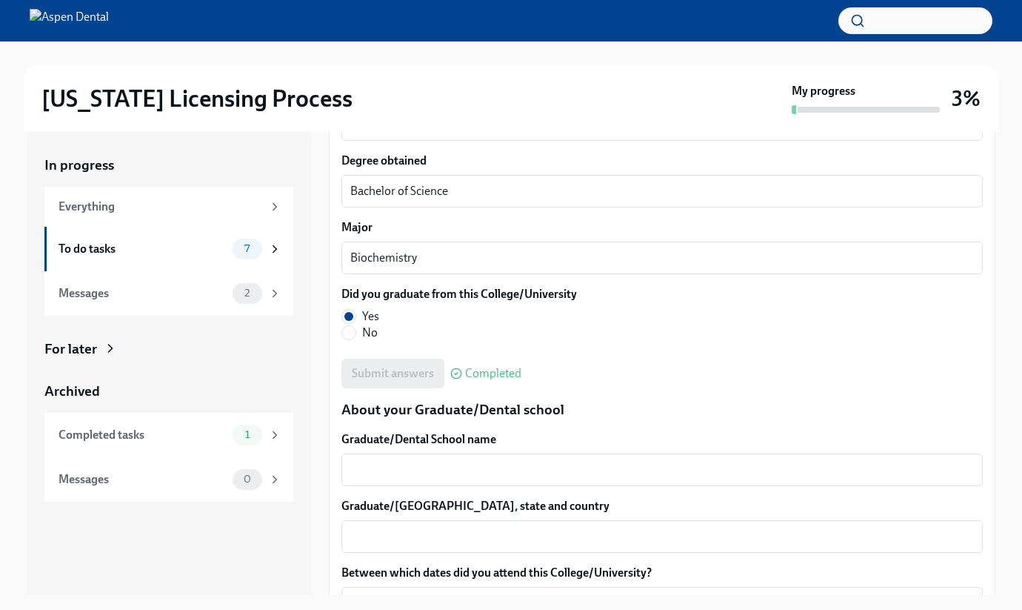
scroll to position [1654, 0]
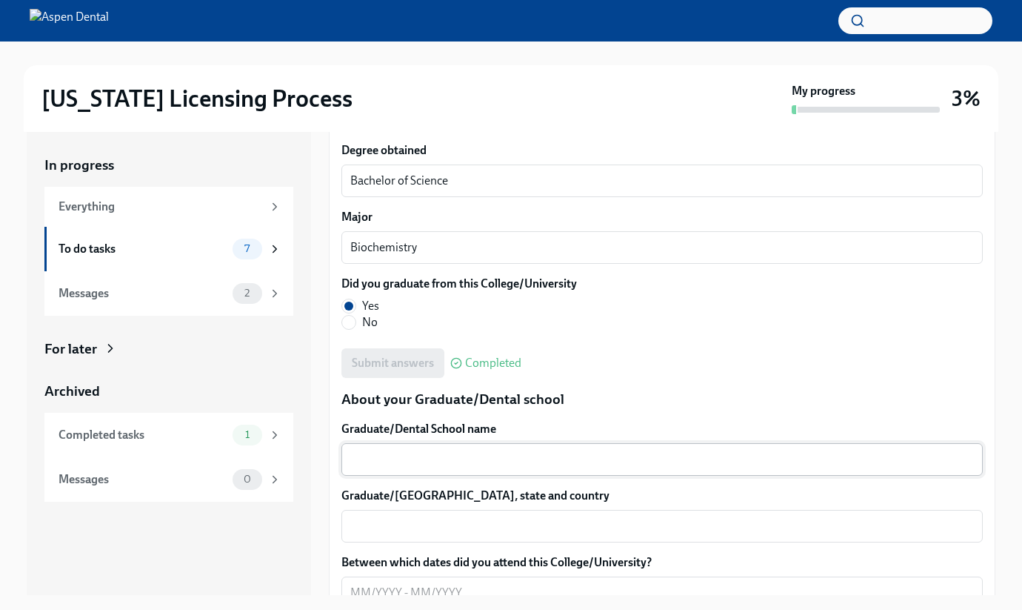
click at [451, 460] on textarea "Graduate/Dental School name" at bounding box center [662, 459] width 624 height 18
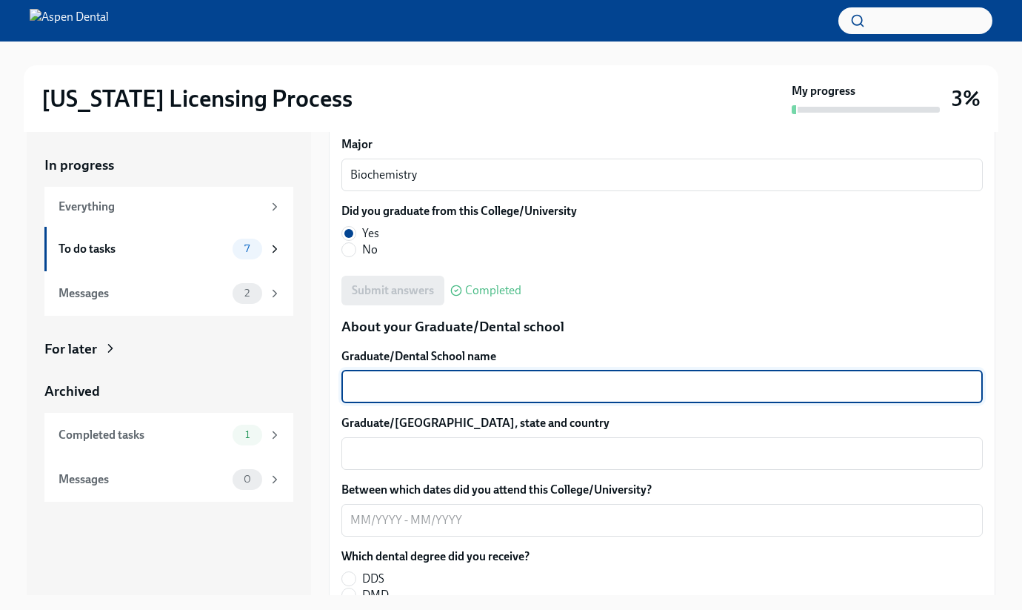
scroll to position [1728, 0]
type textarea "[GEOGRAPHIC_DATA][US_STATE]"
click at [398, 464] on div "x ​" at bounding box center [663, 452] width 642 height 33
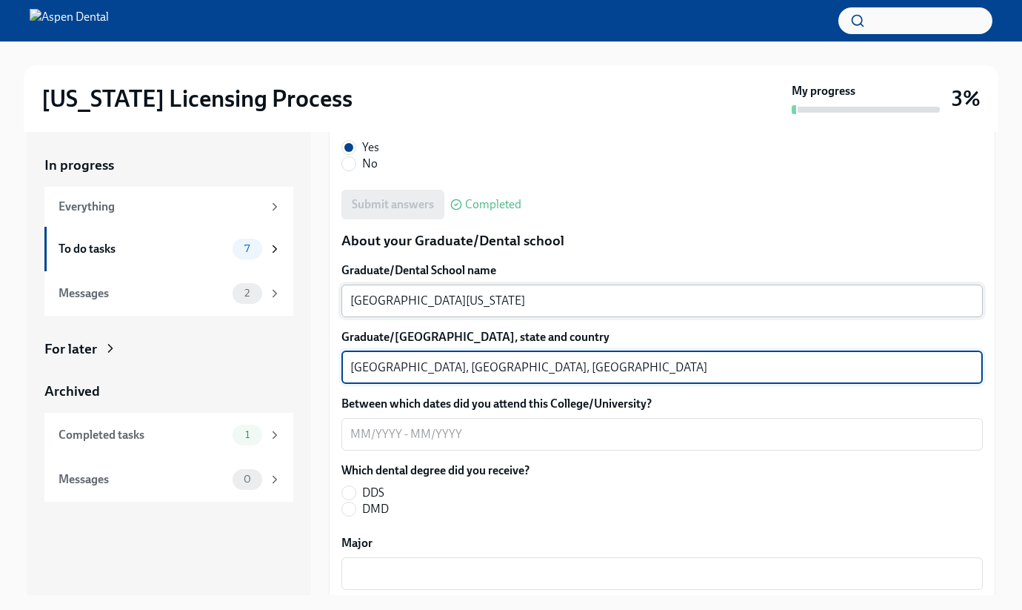
scroll to position [1877, 0]
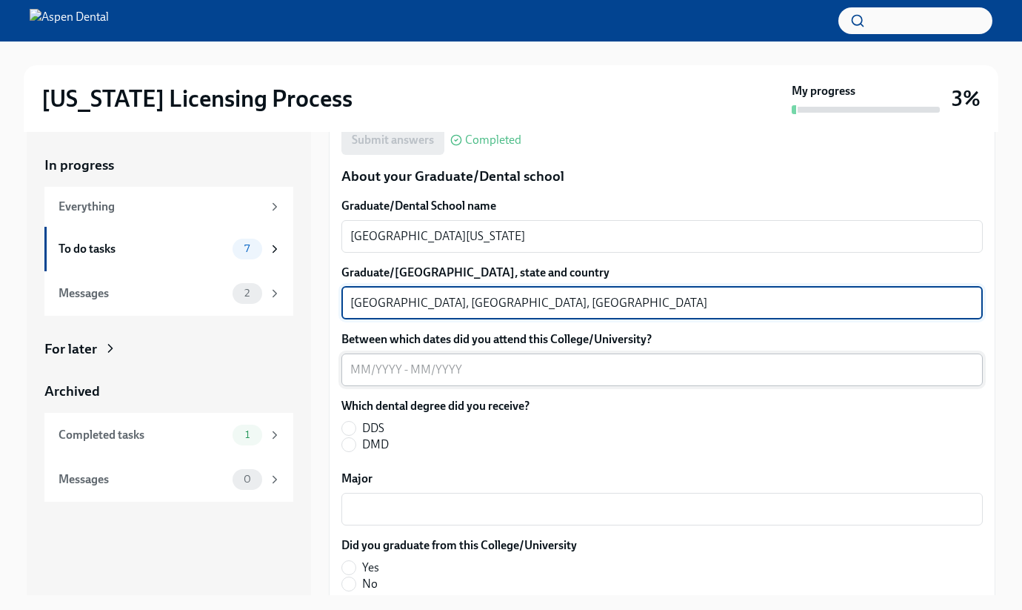
type textarea "[GEOGRAPHIC_DATA], [GEOGRAPHIC_DATA], [GEOGRAPHIC_DATA]"
click at [436, 368] on textarea "Between which dates did you attend this College/University?" at bounding box center [662, 370] width 624 height 18
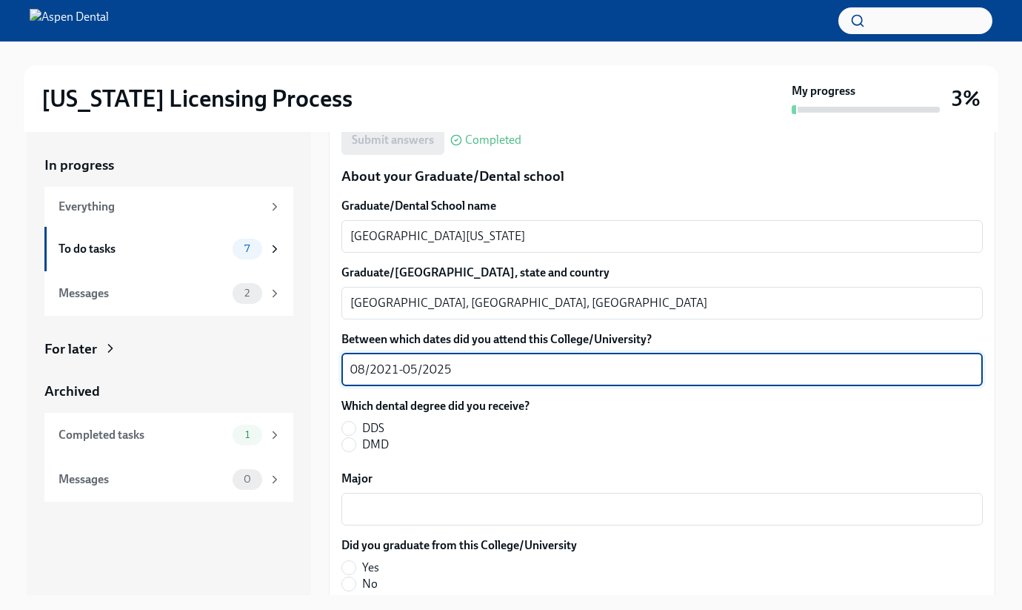
type textarea "08/2021-05/2025"
click at [437, 416] on fieldset "Which dental degree did you receive? DDS DMD" at bounding box center [436, 425] width 188 height 55
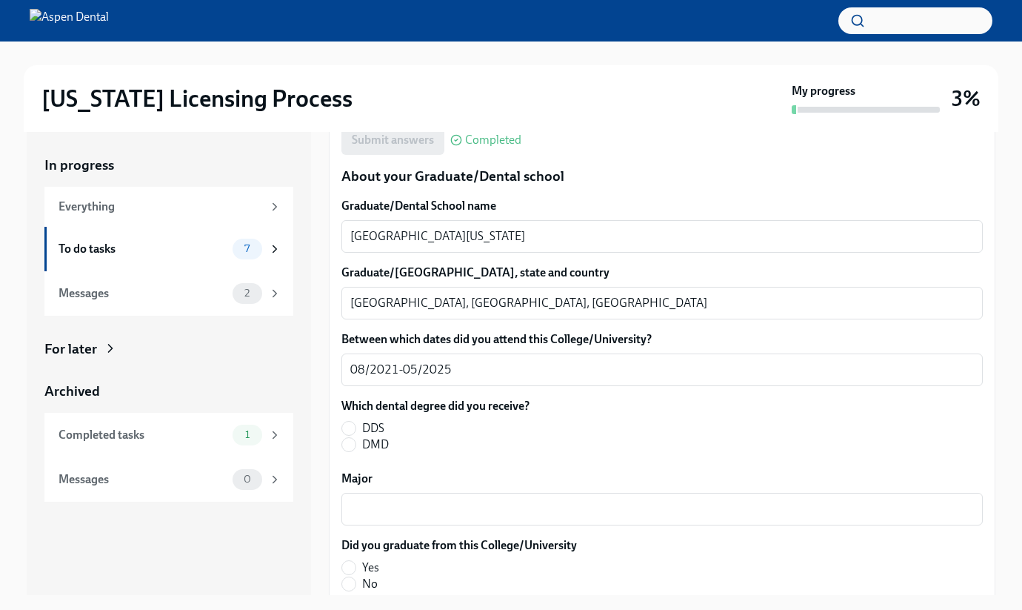
click at [380, 427] on span "DDS" at bounding box center [373, 428] width 22 height 16
click at [356, 427] on input "DDS" at bounding box center [348, 428] width 13 height 13
radio input "true"
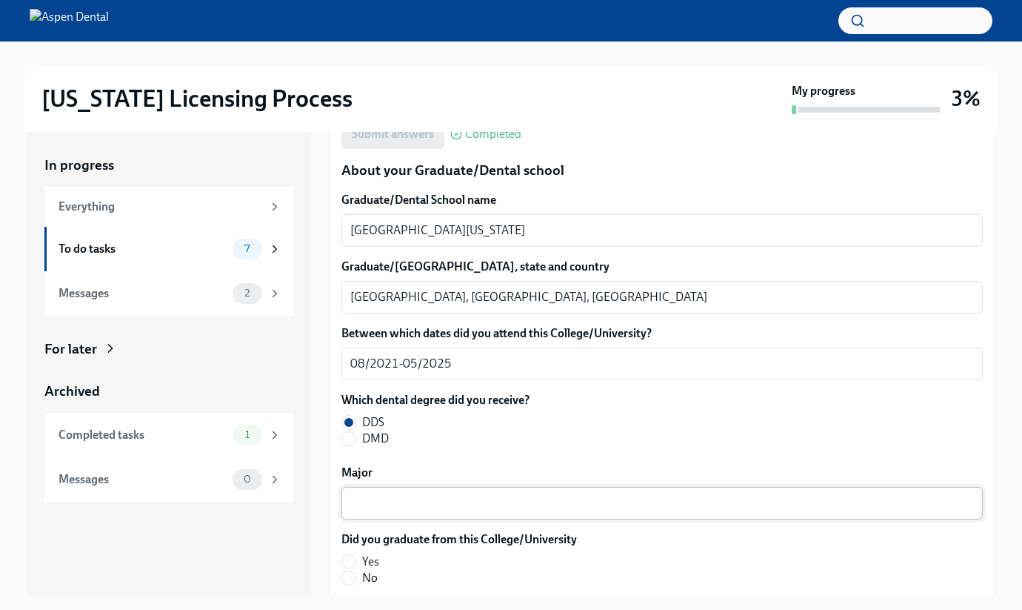
click at [433, 496] on textarea "Major" at bounding box center [662, 503] width 624 height 18
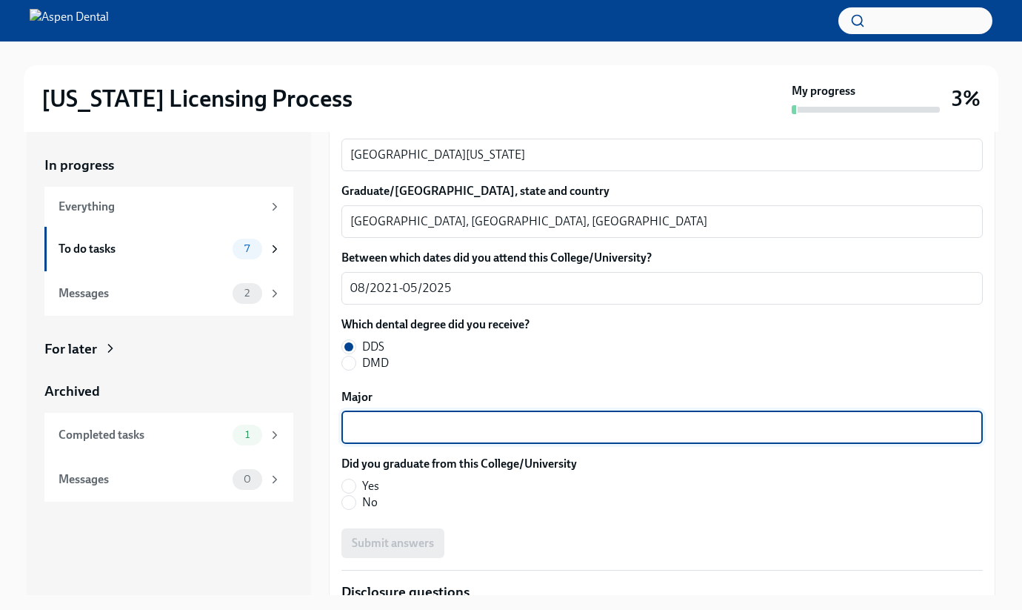
scroll to position [1964, 0]
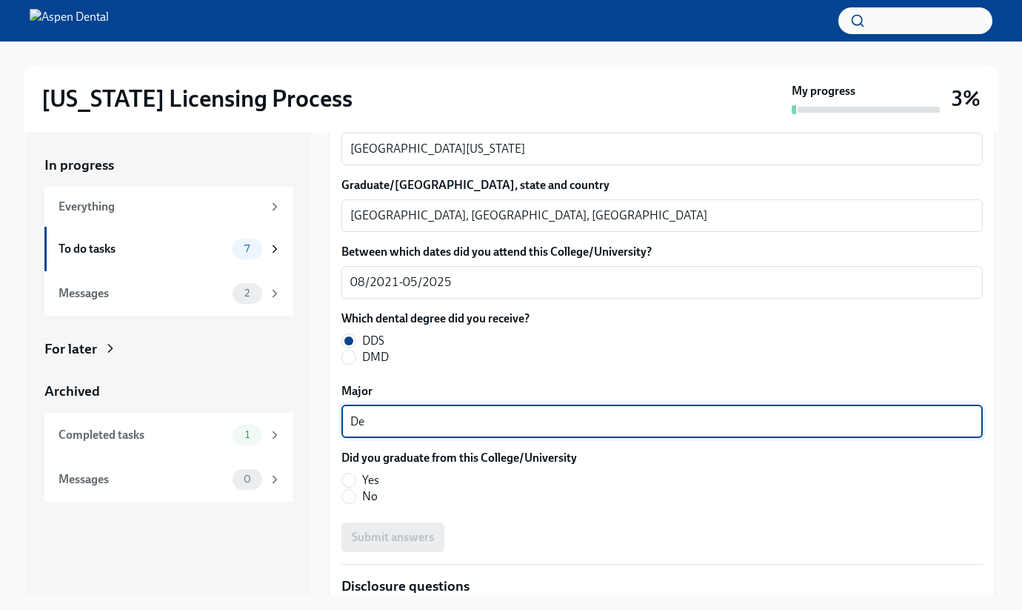
type textarea "D"
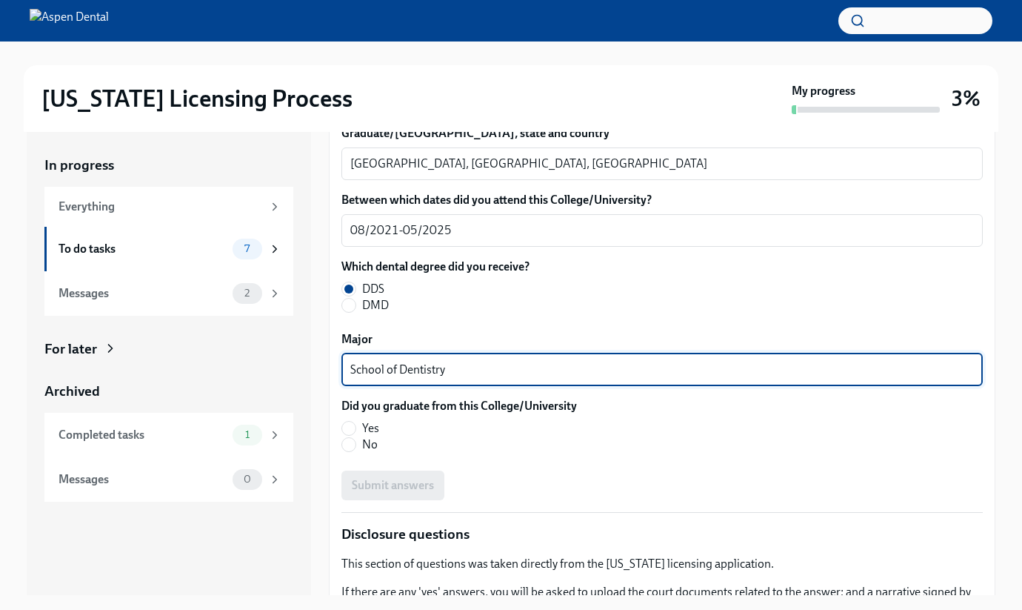
scroll to position [2041, 0]
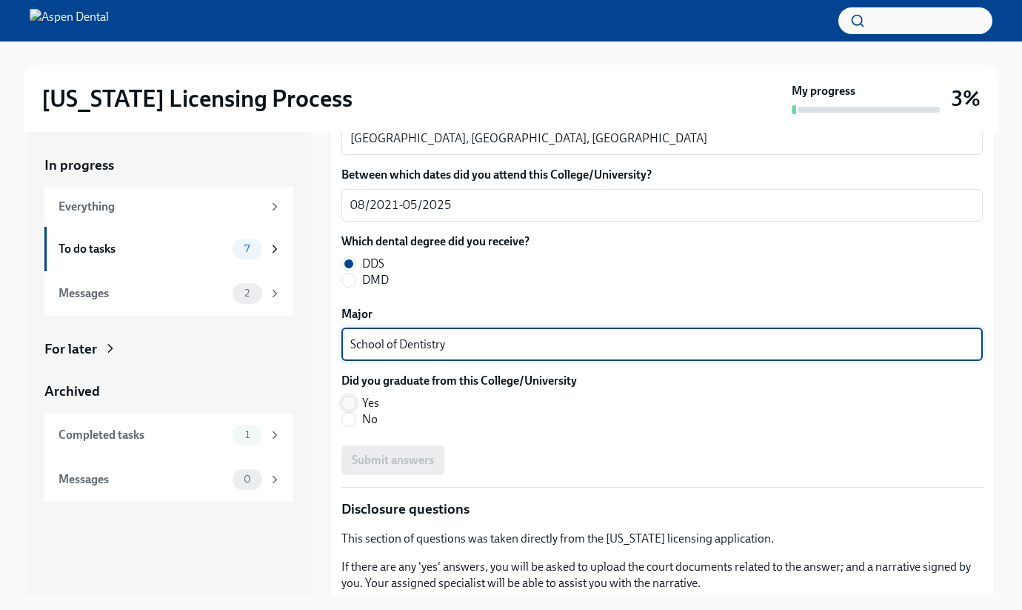
type textarea "School of Dentistry"
click at [351, 396] on input "Yes" at bounding box center [348, 402] width 13 height 13
radio input "true"
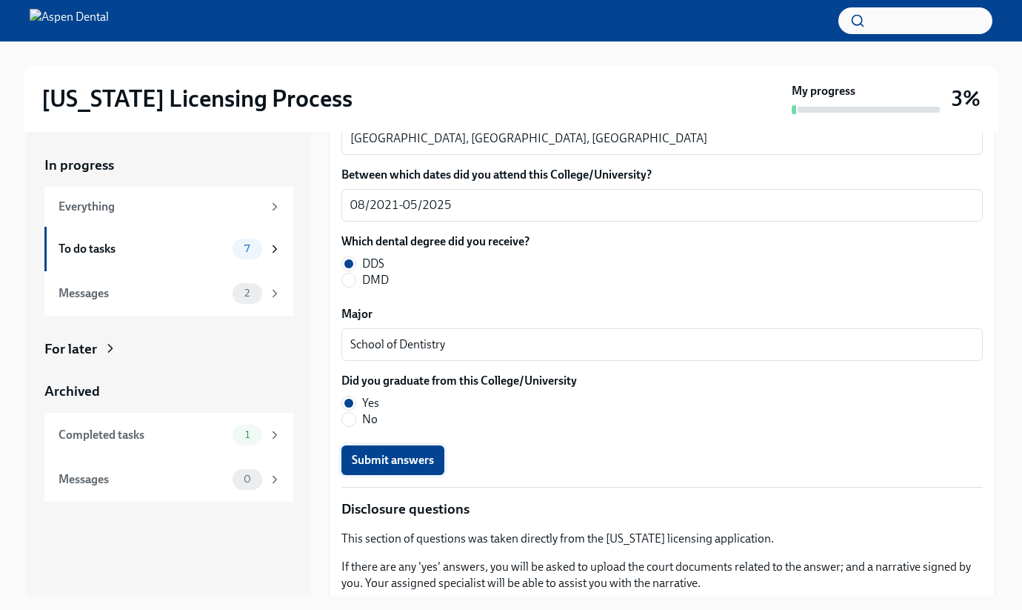
click at [367, 464] on span "Submit answers" at bounding box center [393, 460] width 82 height 15
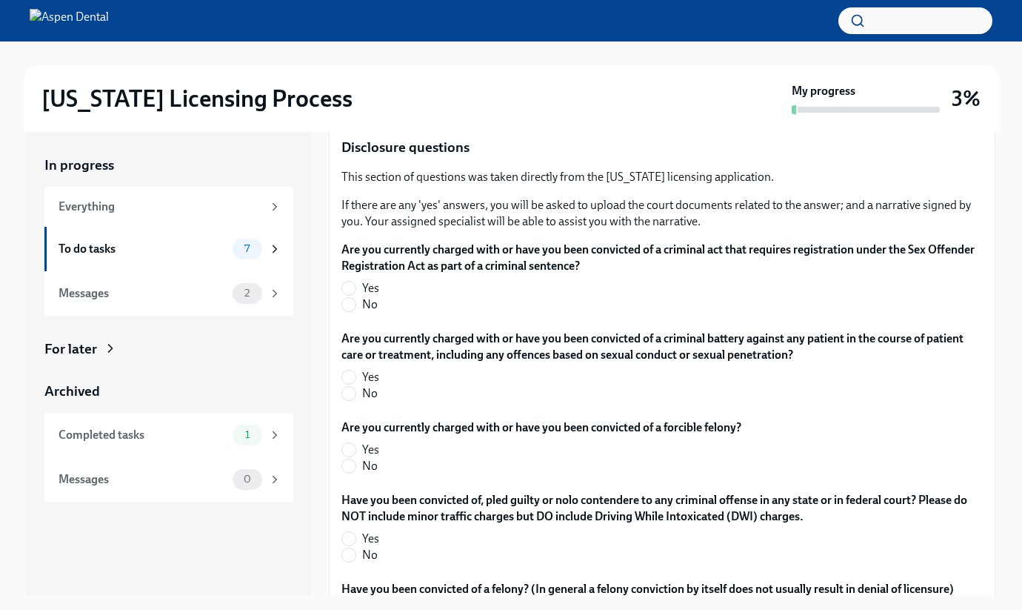
scroll to position [2406, 0]
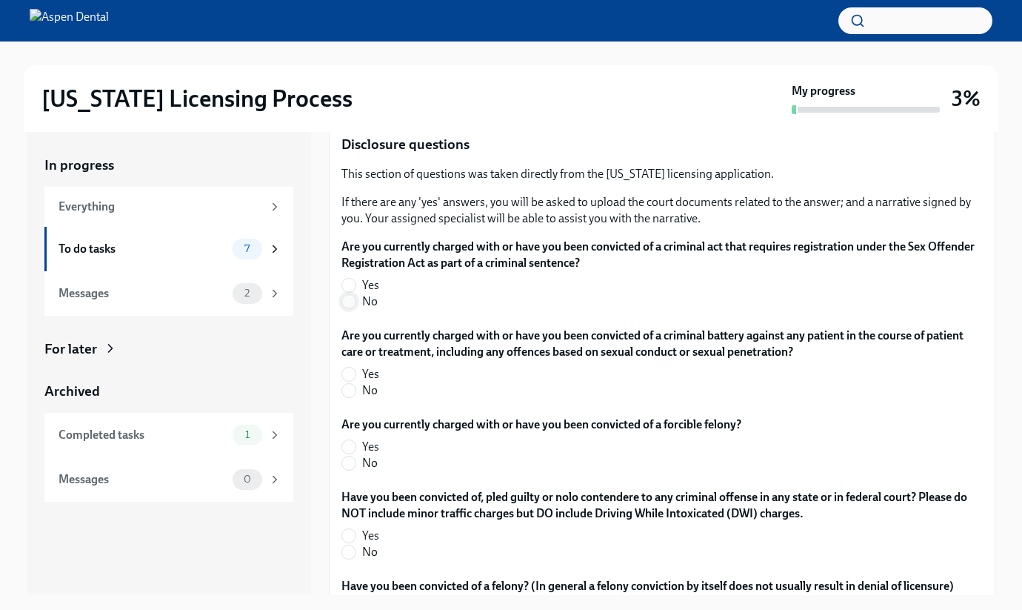
click at [347, 302] on input "No" at bounding box center [348, 301] width 13 height 13
radio input "true"
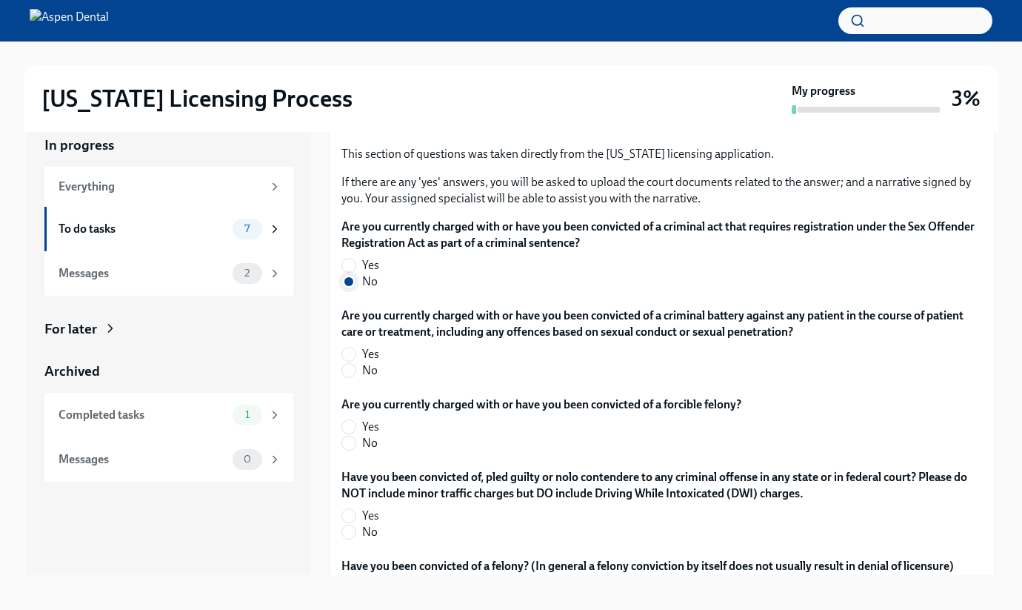
scroll to position [27, 0]
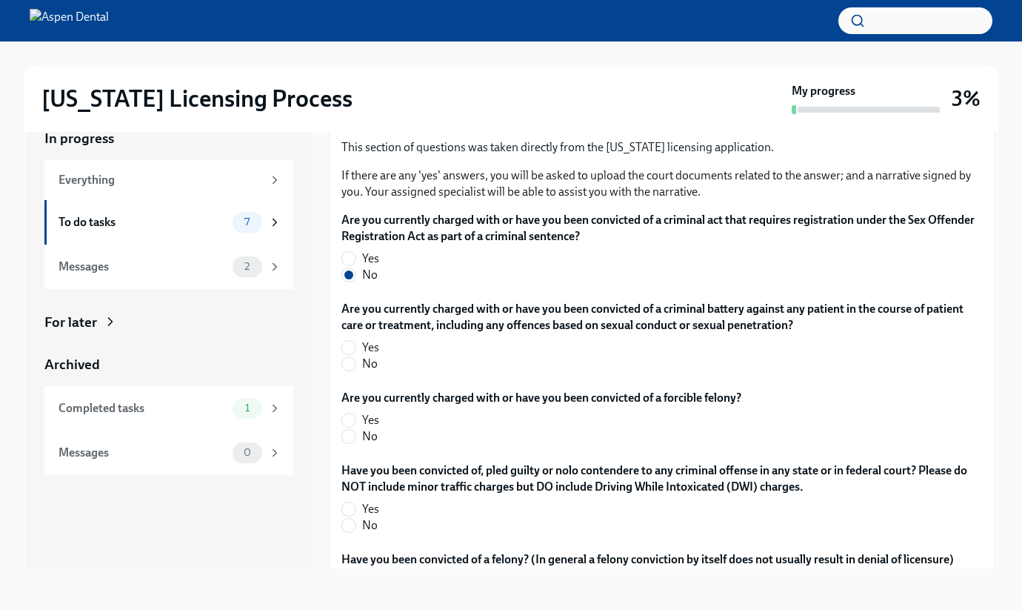
click at [376, 368] on span "No" at bounding box center [370, 364] width 16 height 16
click at [356, 368] on input "No" at bounding box center [348, 363] width 13 height 13
radio input "true"
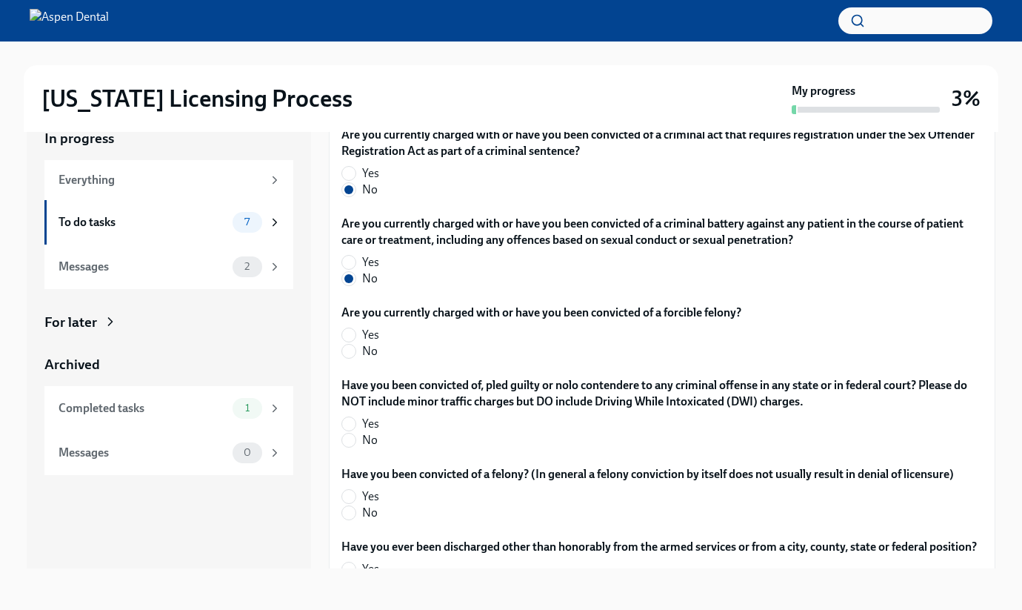
click at [367, 351] on span "No" at bounding box center [370, 351] width 16 height 16
click at [356, 351] on input "No" at bounding box center [348, 351] width 13 height 13
radio input "true"
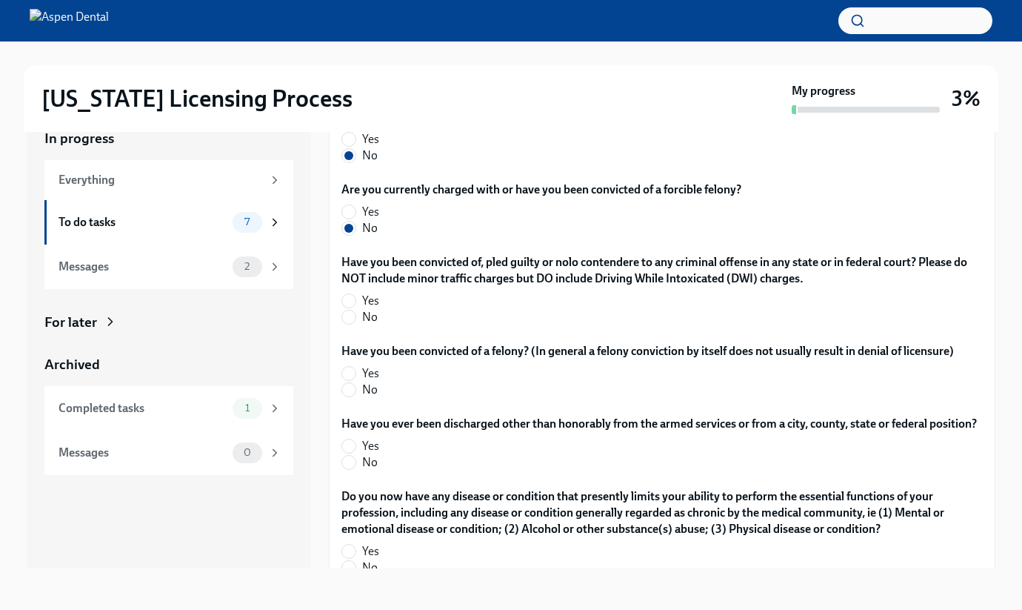
scroll to position [2659, 0]
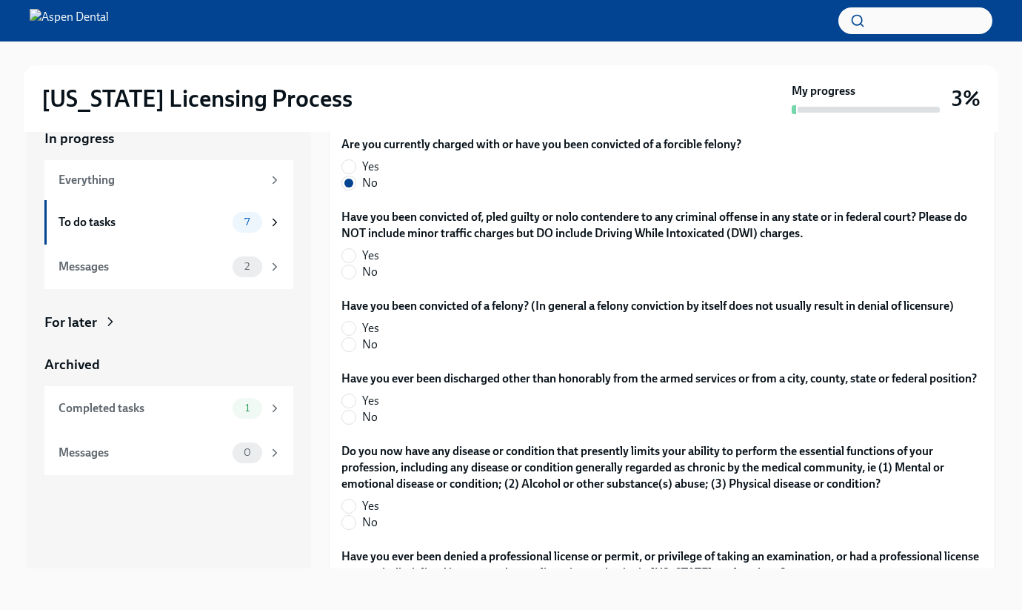
click at [372, 272] on span "No" at bounding box center [370, 272] width 16 height 16
click at [356, 272] on input "No" at bounding box center [348, 271] width 13 height 13
radio input "true"
click at [367, 346] on span "No" at bounding box center [370, 344] width 16 height 16
click at [356, 346] on input "No" at bounding box center [348, 344] width 13 height 13
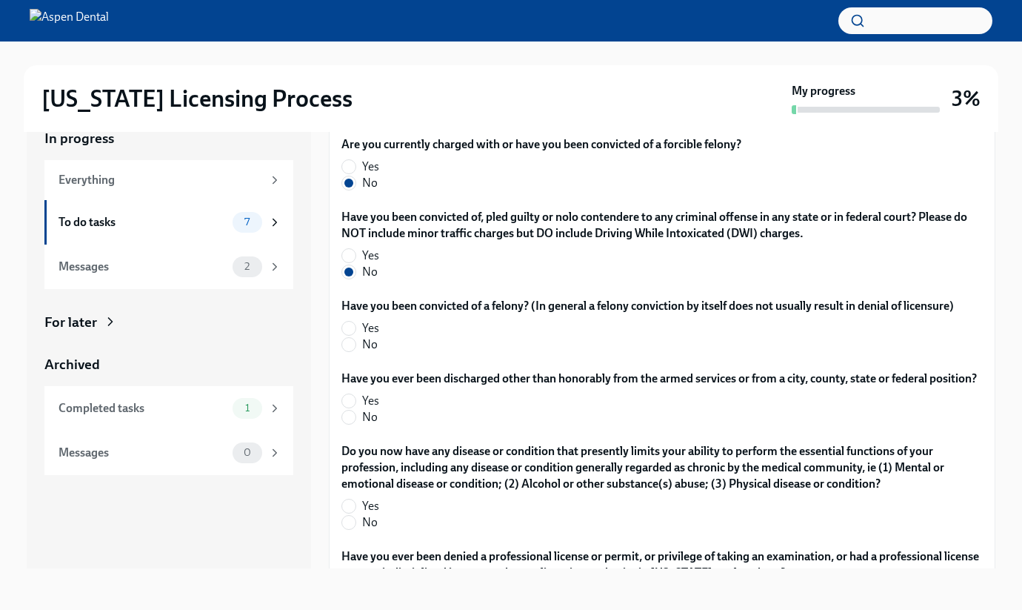
radio input "true"
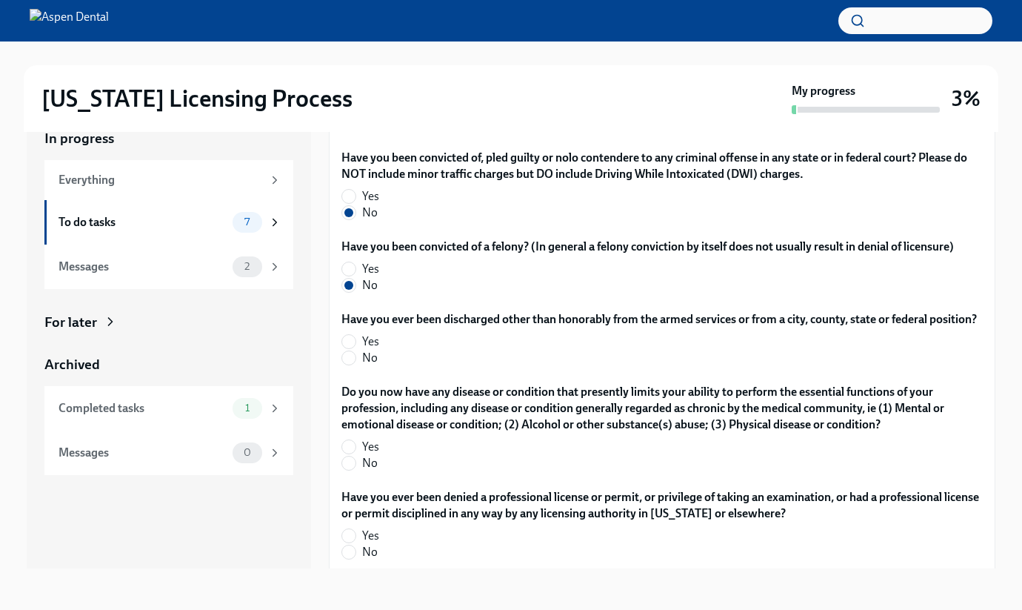
scroll to position [2741, 0]
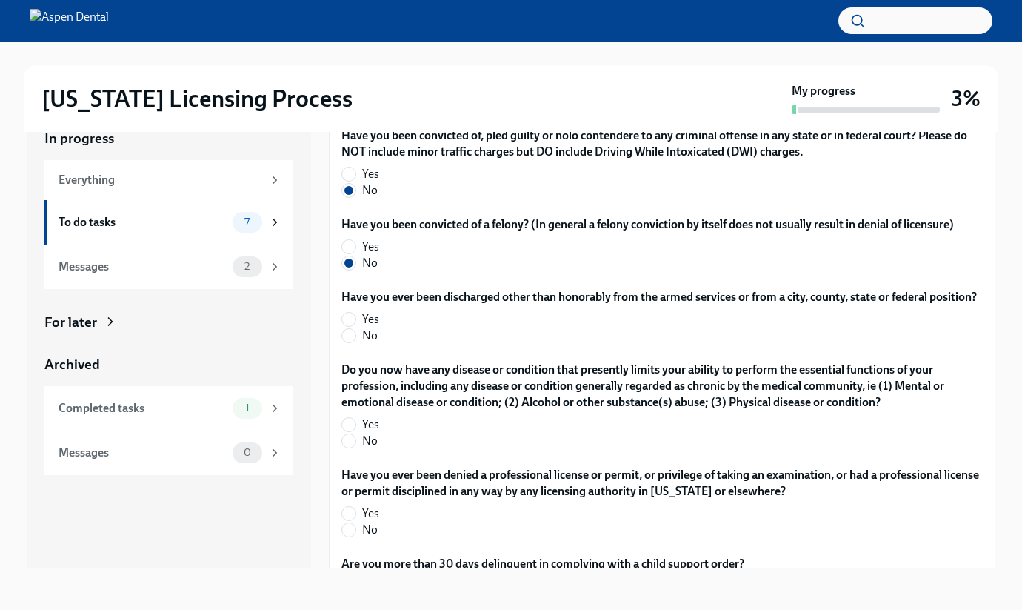
click at [368, 344] on span "No" at bounding box center [370, 335] width 16 height 16
click at [356, 342] on input "No" at bounding box center [348, 335] width 13 height 13
radio input "true"
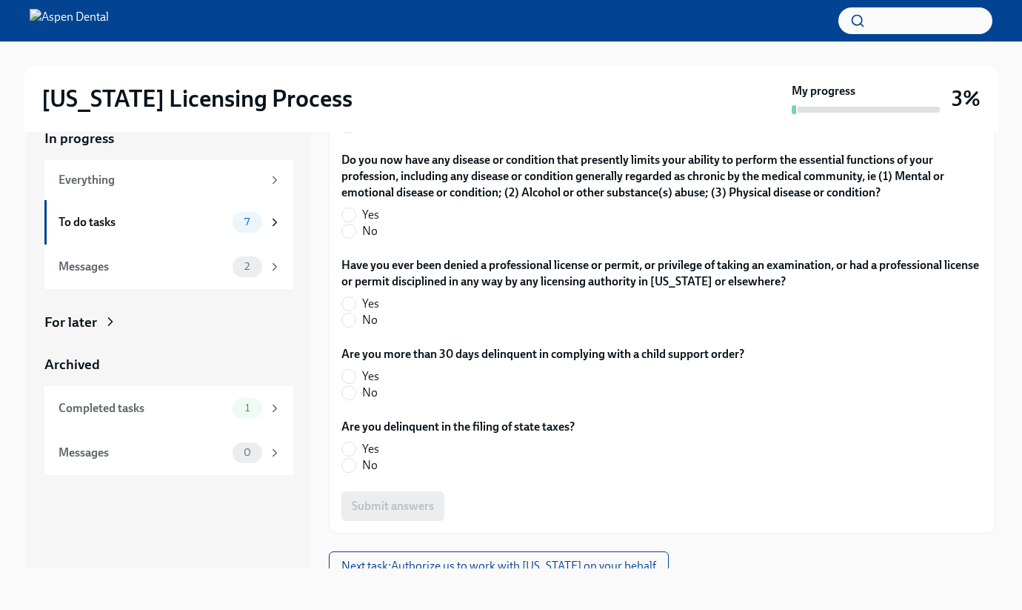
scroll to position [2964, 0]
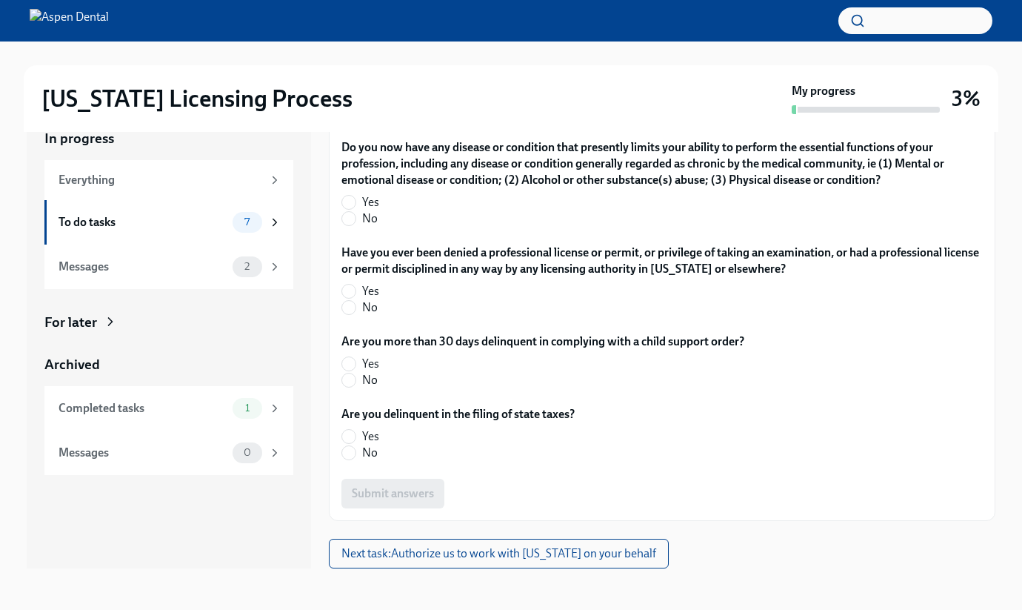
click at [364, 227] on span "No" at bounding box center [370, 218] width 16 height 16
click at [356, 225] on input "No" at bounding box center [348, 218] width 13 height 13
radio input "true"
click at [362, 316] on span "No" at bounding box center [370, 307] width 16 height 16
click at [356, 314] on input "No" at bounding box center [348, 307] width 13 height 13
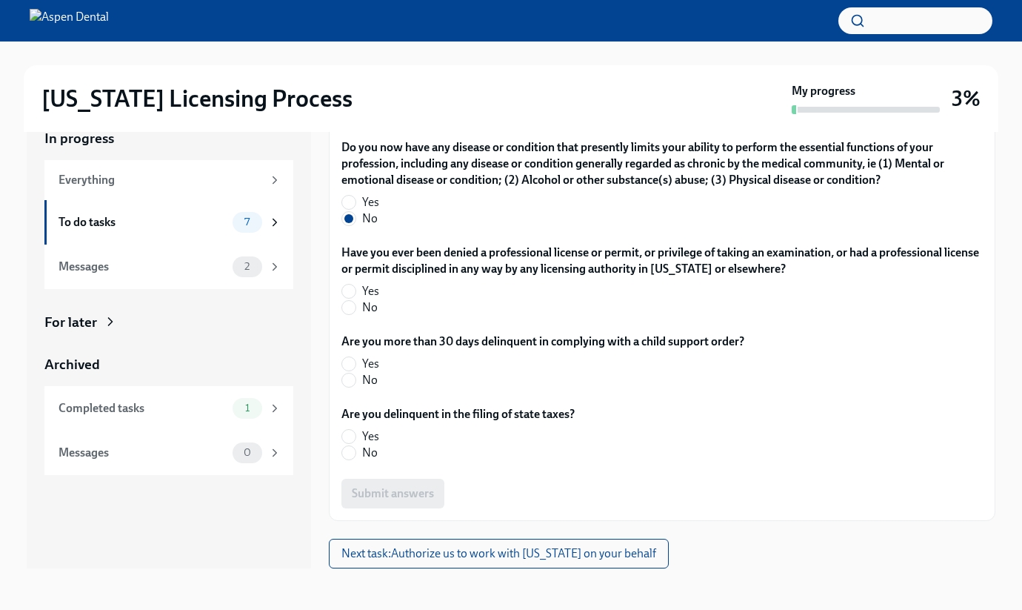
radio input "true"
click at [373, 388] on span "No" at bounding box center [370, 380] width 16 height 16
click at [356, 387] on input "No" at bounding box center [348, 379] width 13 height 13
radio input "true"
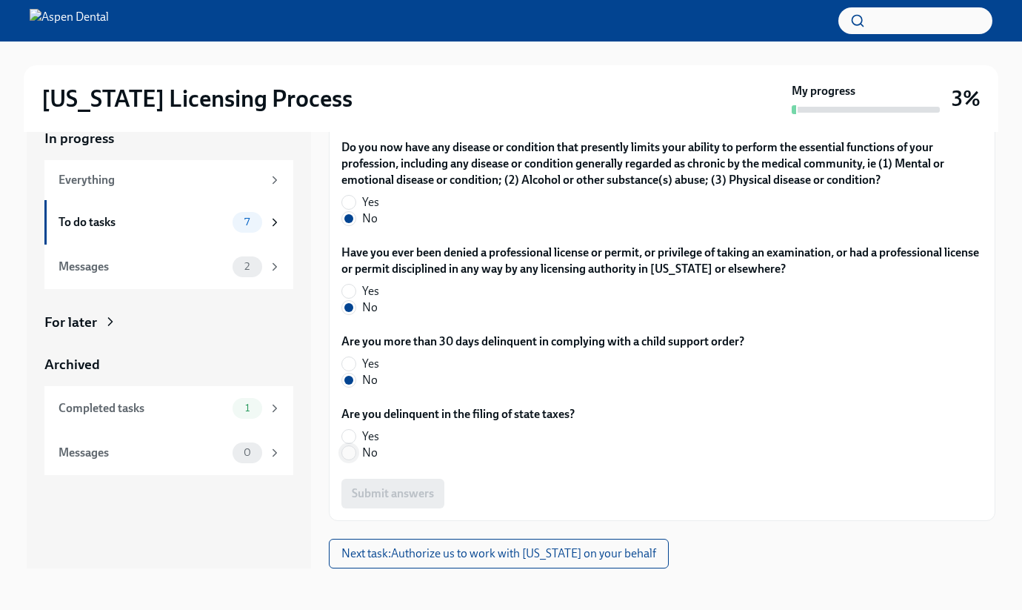
click at [350, 457] on input "No" at bounding box center [348, 452] width 13 height 13
radio input "true"
click at [419, 491] on span "Submit answers" at bounding box center [393, 493] width 82 height 15
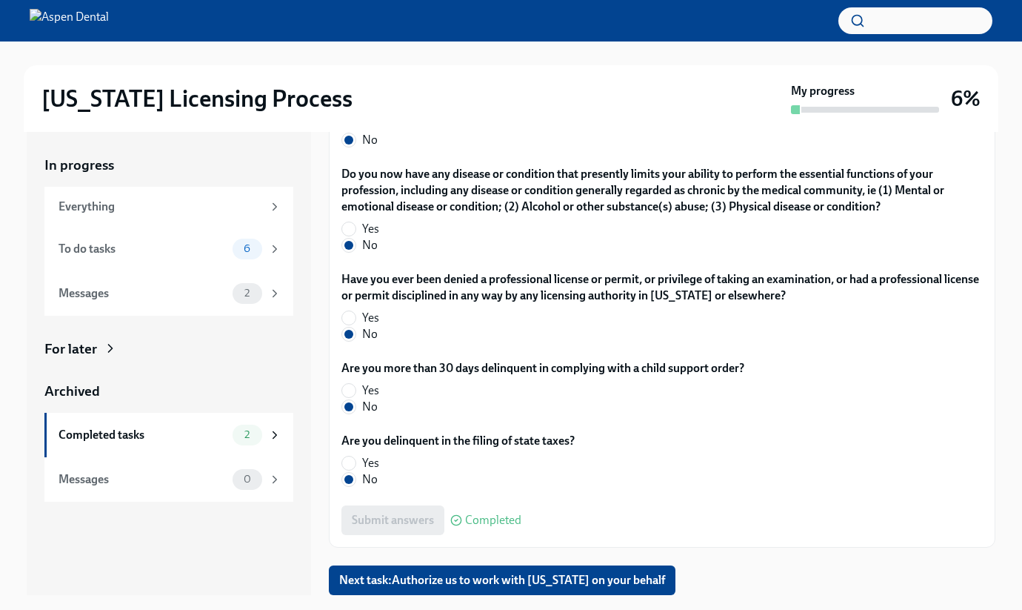
scroll to position [27, 0]
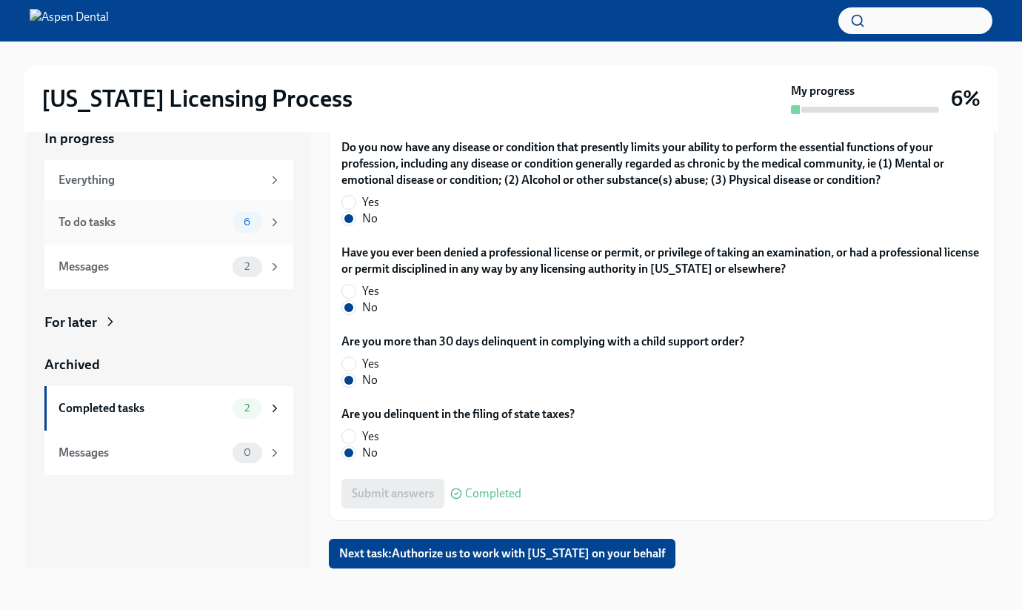
click at [147, 220] on div "To do tasks" at bounding box center [143, 222] width 168 height 16
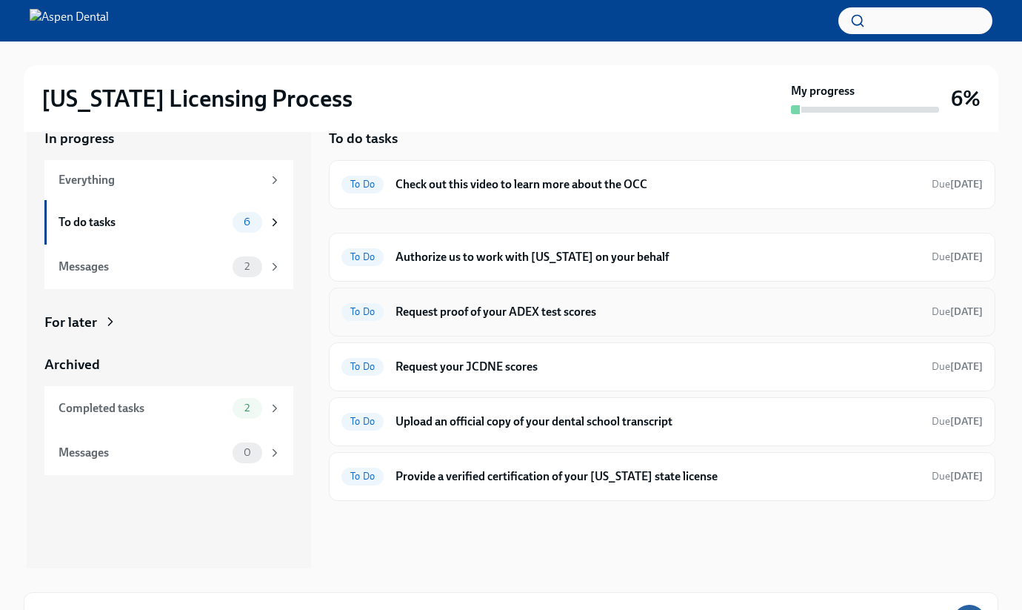
click at [664, 316] on h6 "Request proof of your ADEX test scores" at bounding box center [658, 312] width 525 height 16
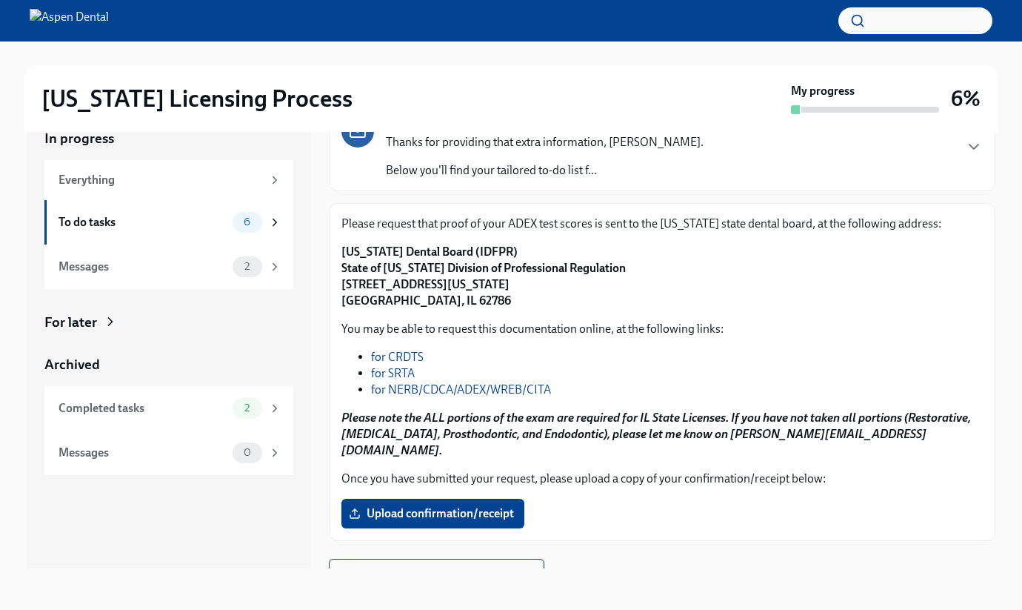
scroll to position [94, 0]
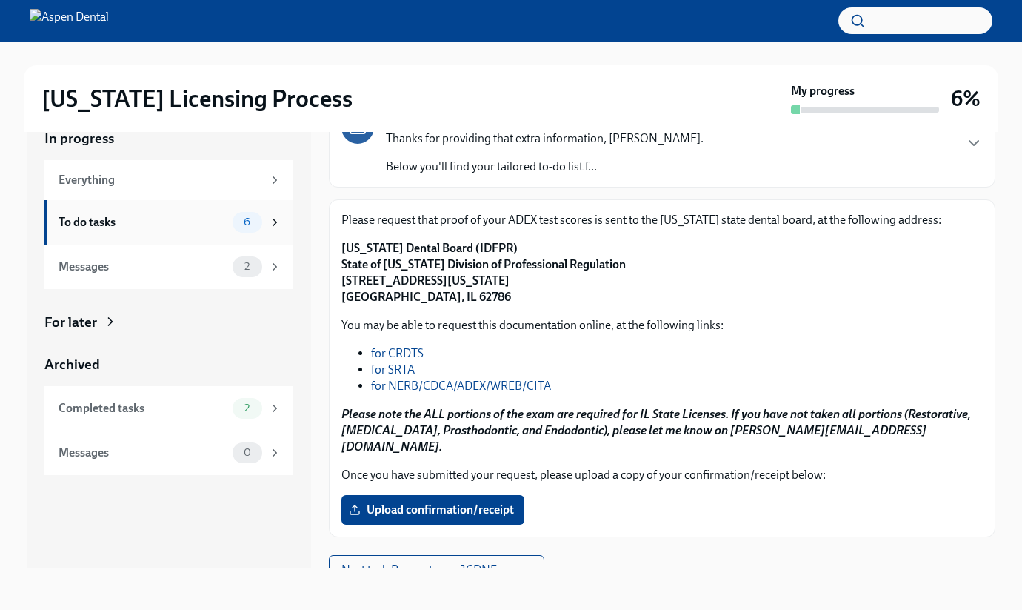
click at [211, 230] on div "To do tasks" at bounding box center [143, 222] width 168 height 16
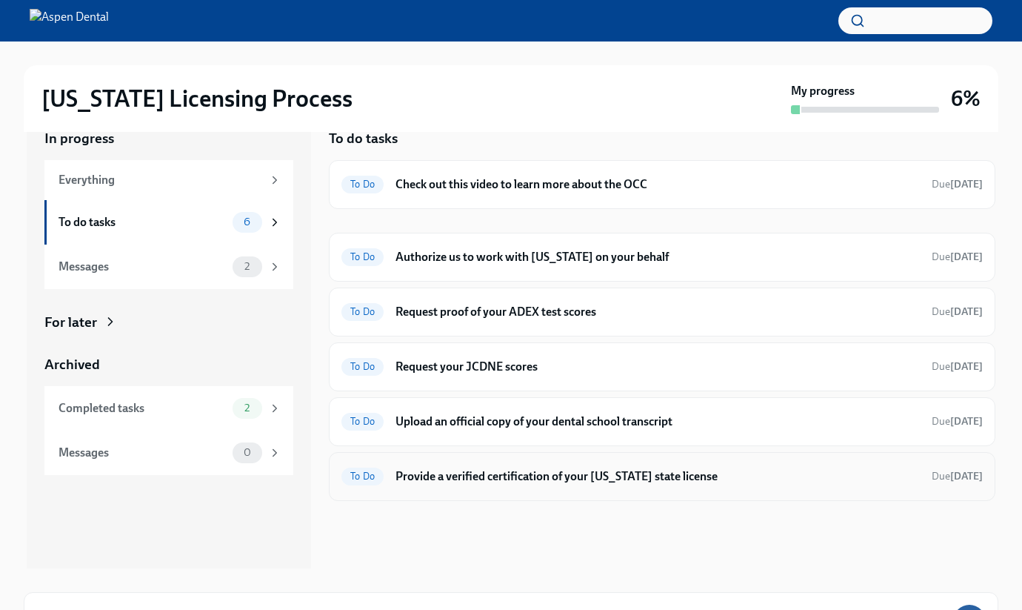
click at [504, 483] on h6 "Provide a verified certification of your [US_STATE] state license" at bounding box center [658, 476] width 525 height 16
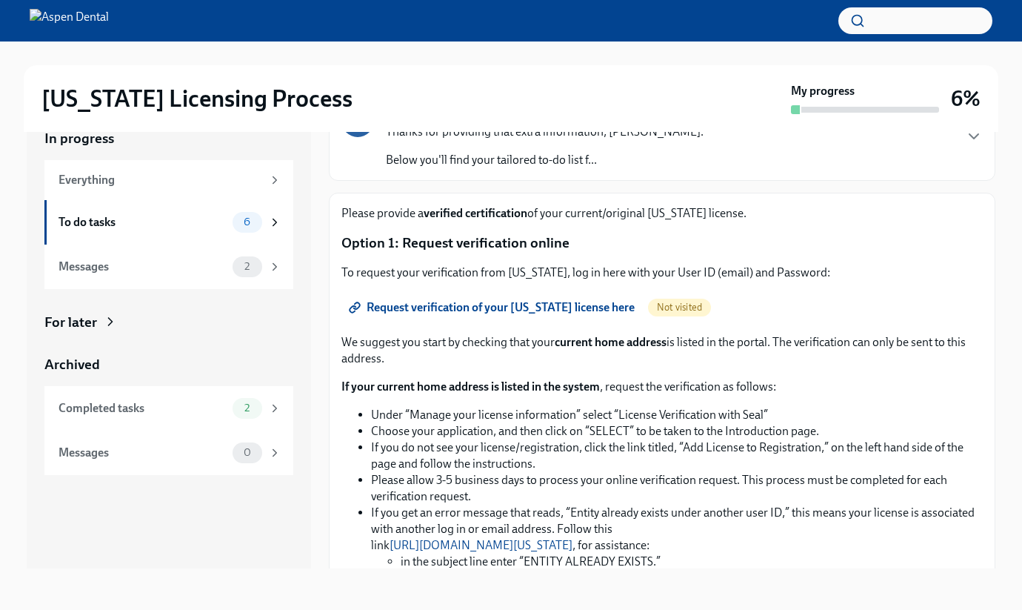
scroll to position [109, 0]
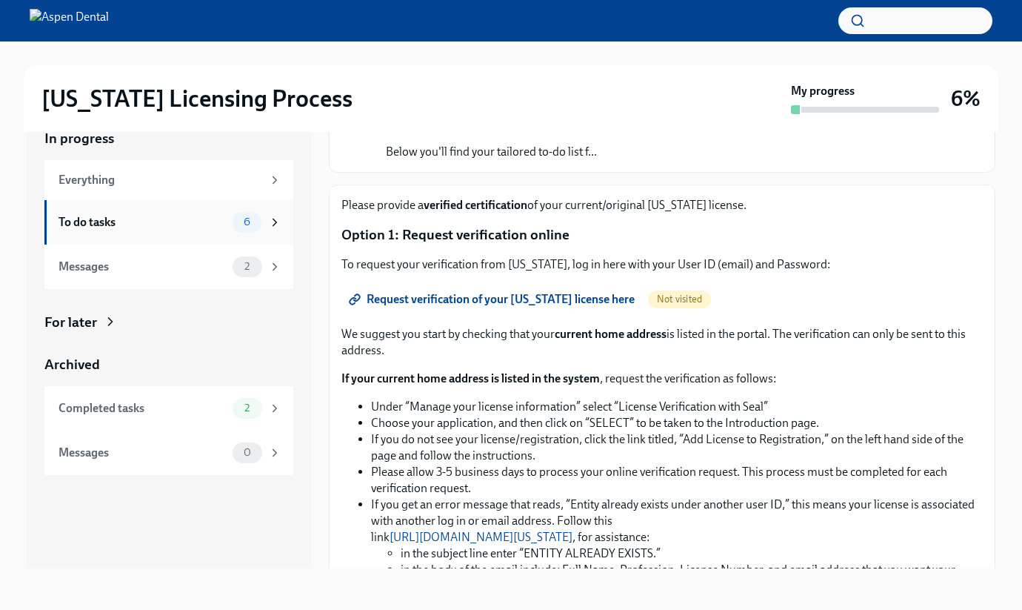
click at [173, 207] on div "To do tasks 6" at bounding box center [168, 222] width 249 height 44
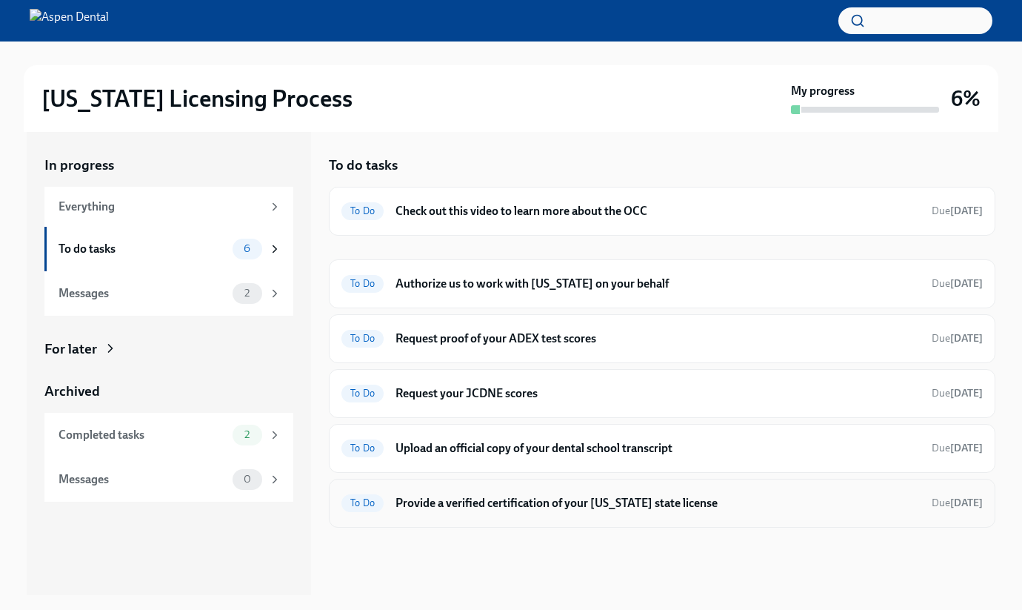
click at [509, 493] on div "To Do Provide a verified certification of your [US_STATE] state license Due [DA…" at bounding box center [663, 503] width 642 height 24
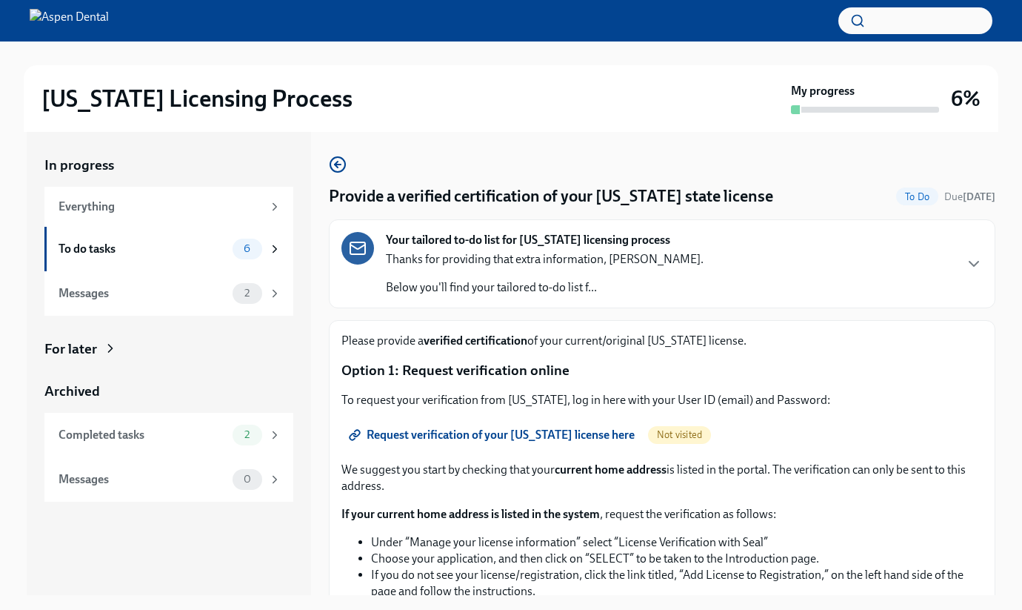
click at [439, 433] on span "Request verification of your [US_STATE] license here" at bounding box center [493, 435] width 283 height 15
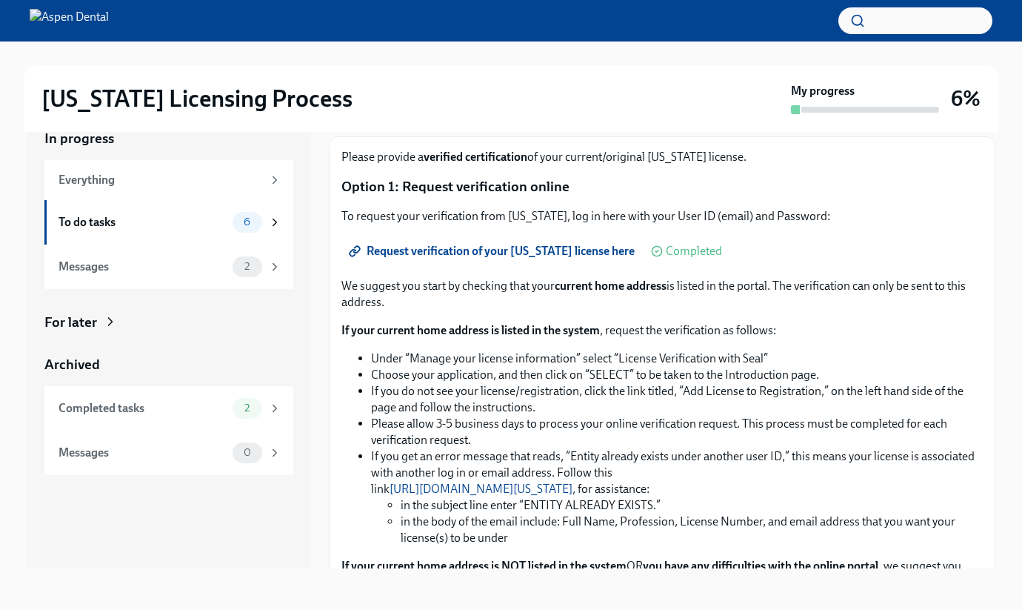
scroll to position [153, 0]
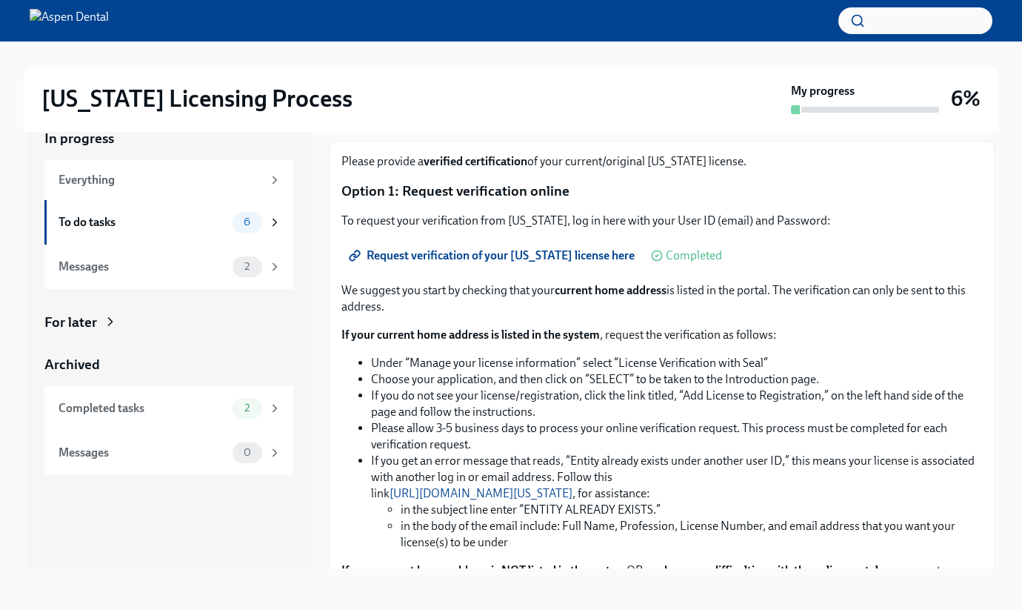
click at [513, 260] on span "Request verification of your [US_STATE] license here" at bounding box center [493, 255] width 283 height 15
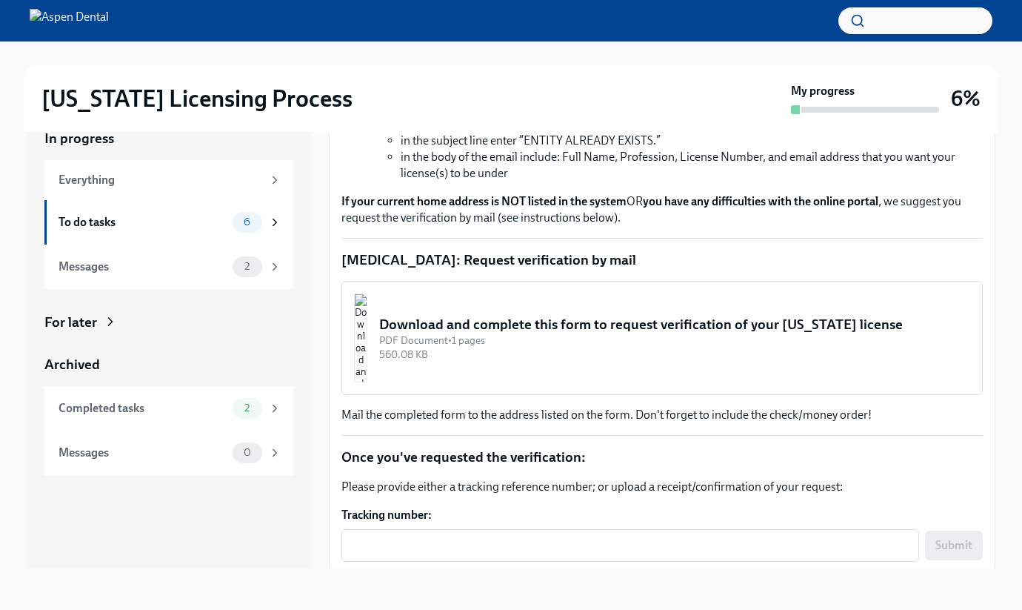
scroll to position [597, 0]
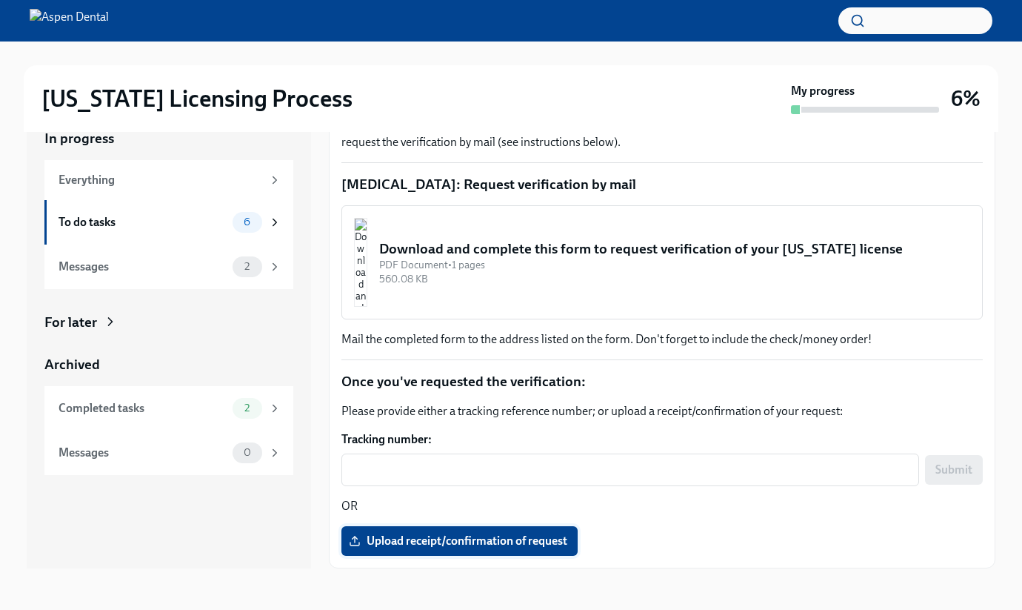
click at [451, 542] on span "Upload receipt/confirmation of request" at bounding box center [460, 540] width 216 height 15
click at [0, 0] on input "Upload receipt/confirmation of request" at bounding box center [0, 0] width 0 height 0
click at [531, 538] on span "Upload receipt/confirmation of request" at bounding box center [460, 540] width 216 height 15
click at [0, 0] on input "Upload receipt/confirmation of request" at bounding box center [0, 0] width 0 height 0
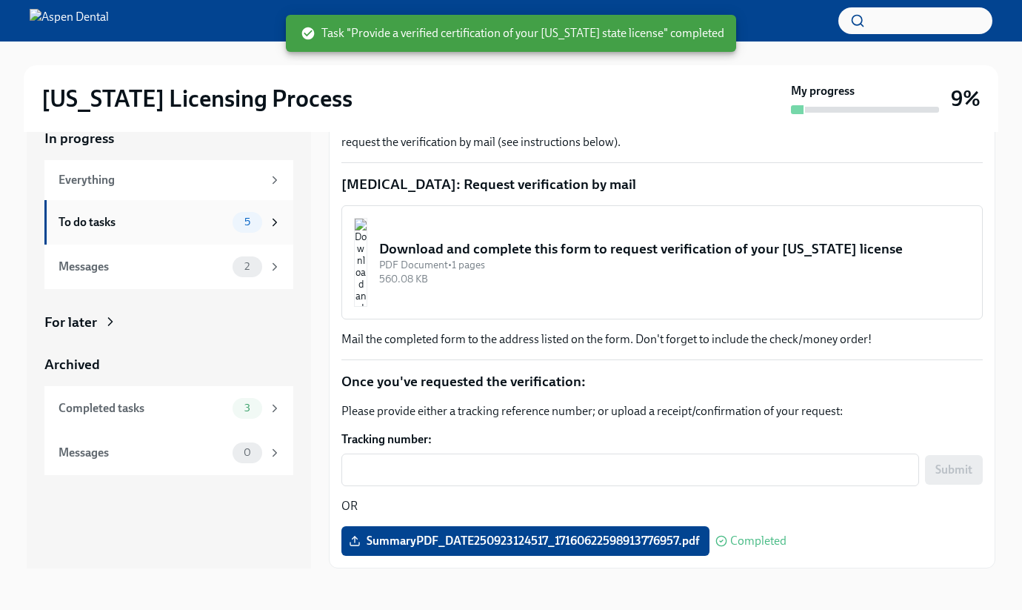
click at [127, 219] on div "To do tasks" at bounding box center [143, 222] width 168 height 16
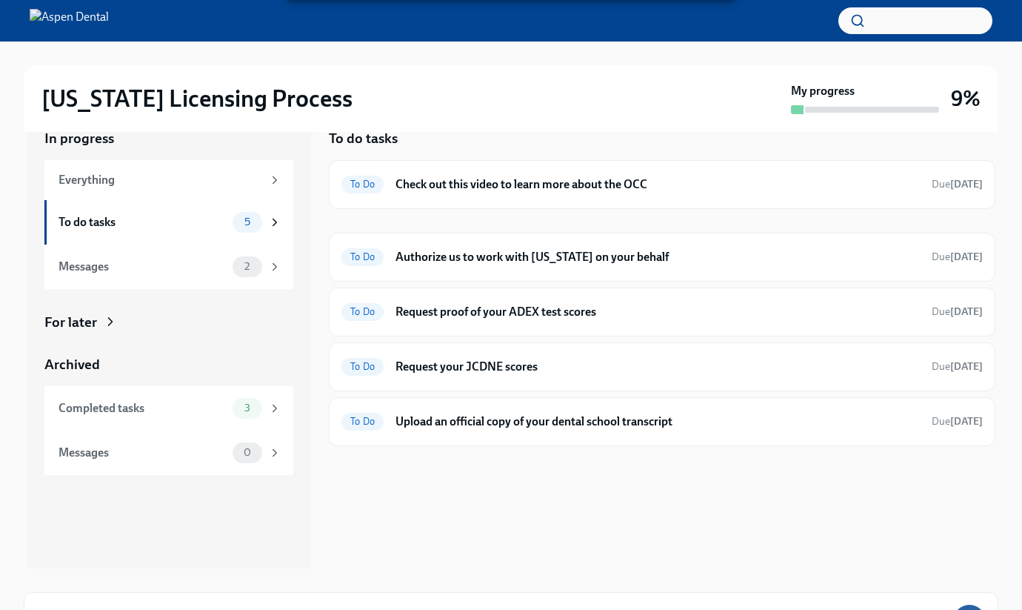
click at [127, 219] on div "To do tasks" at bounding box center [143, 222] width 168 height 16
click at [502, 421] on h6 "Upload an official copy of your dental school transcript" at bounding box center [658, 421] width 525 height 16
click at [409, 182] on h6 "Check out this video to learn more about the OCC" at bounding box center [658, 184] width 525 height 16
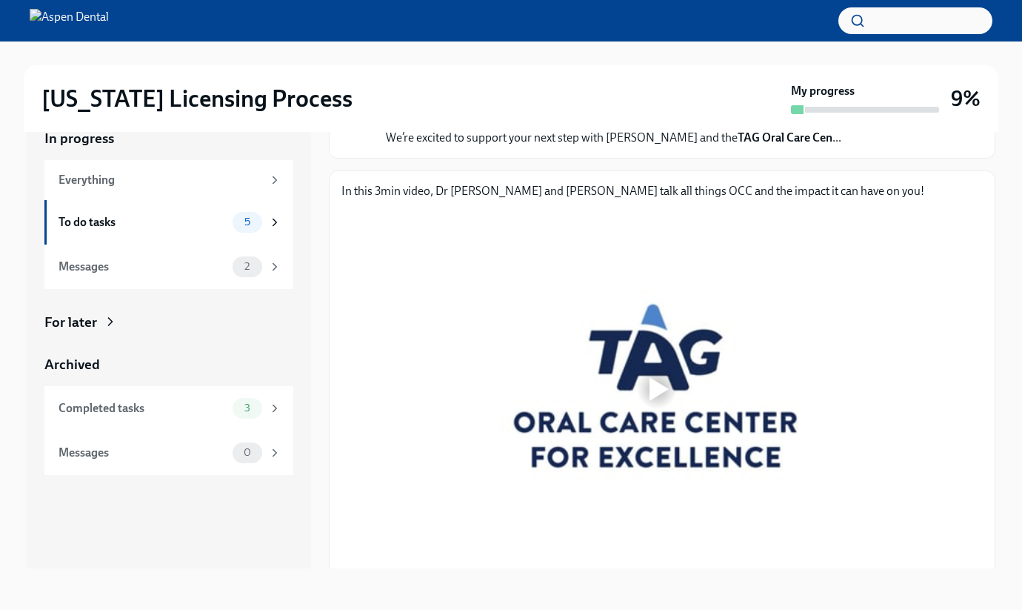
scroll to position [181, 0]
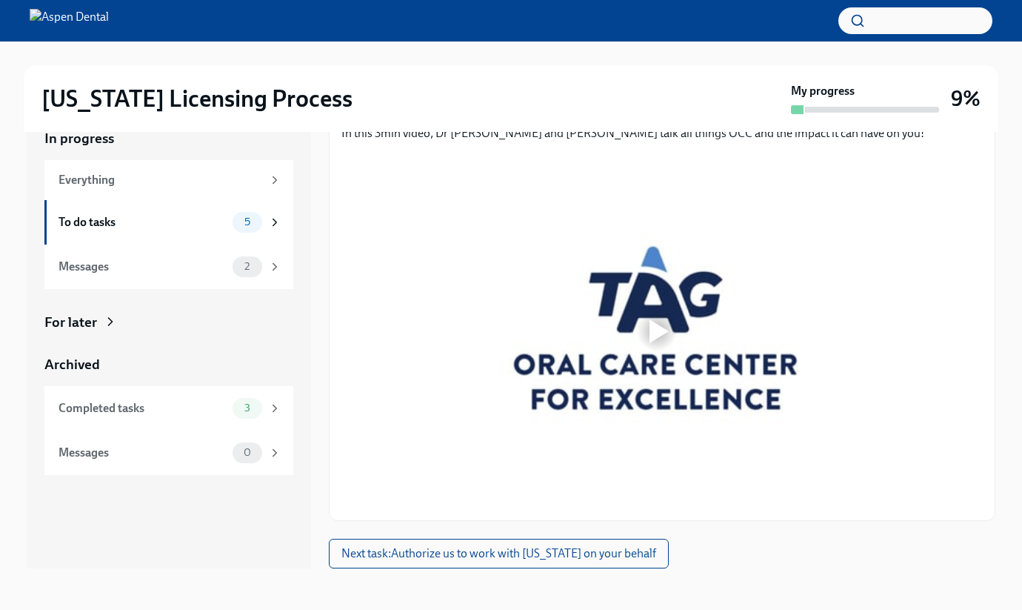
click at [668, 308] on div at bounding box center [657, 330] width 631 height 355
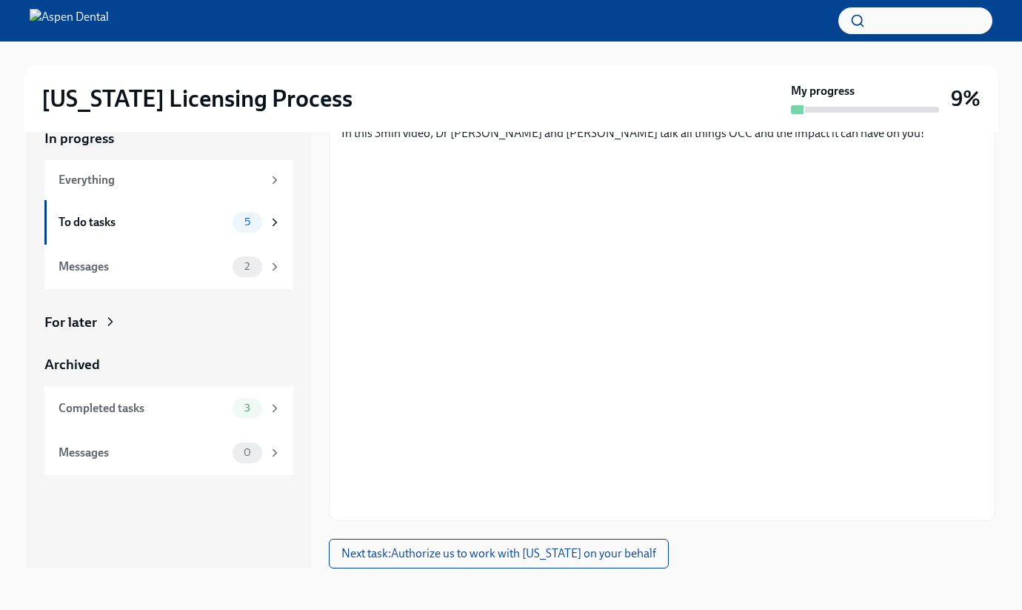
click at [741, 553] on div "Check out this video to learn more about the OCC To Do Due [DATE] Time to begin…" at bounding box center [662, 258] width 667 height 620
click at [885, 530] on div "Check out this video to learn more about the OCC To Do Due [DATE] Time to begin…" at bounding box center [662, 258] width 667 height 620
click at [525, 554] on span "Next task : Authorize us to work with [US_STATE] on your behalf" at bounding box center [499, 553] width 315 height 15
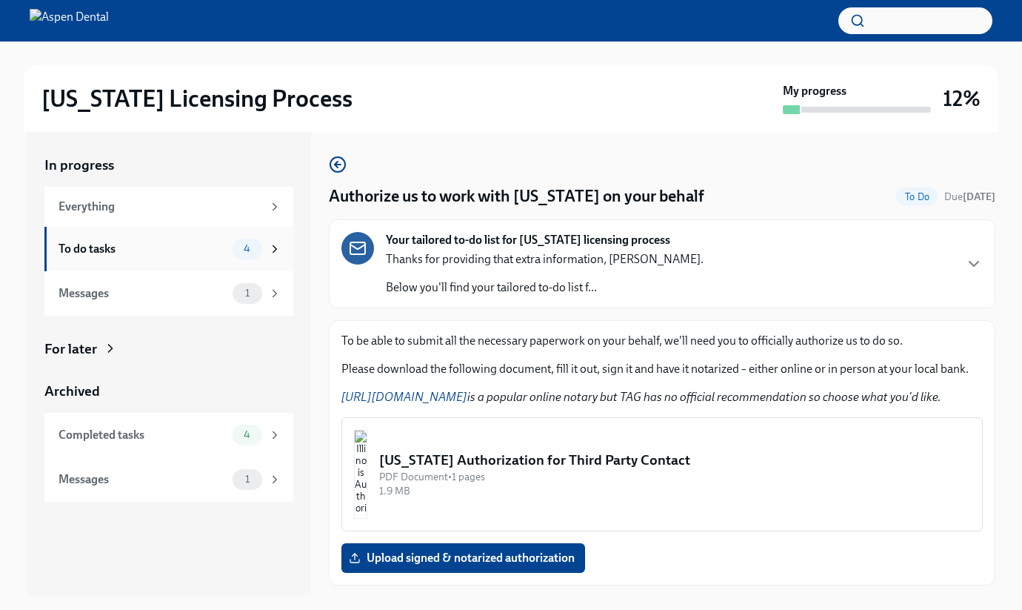
click at [211, 246] on div "To do tasks" at bounding box center [143, 249] width 168 height 16
